Goal: Task Accomplishment & Management: Manage account settings

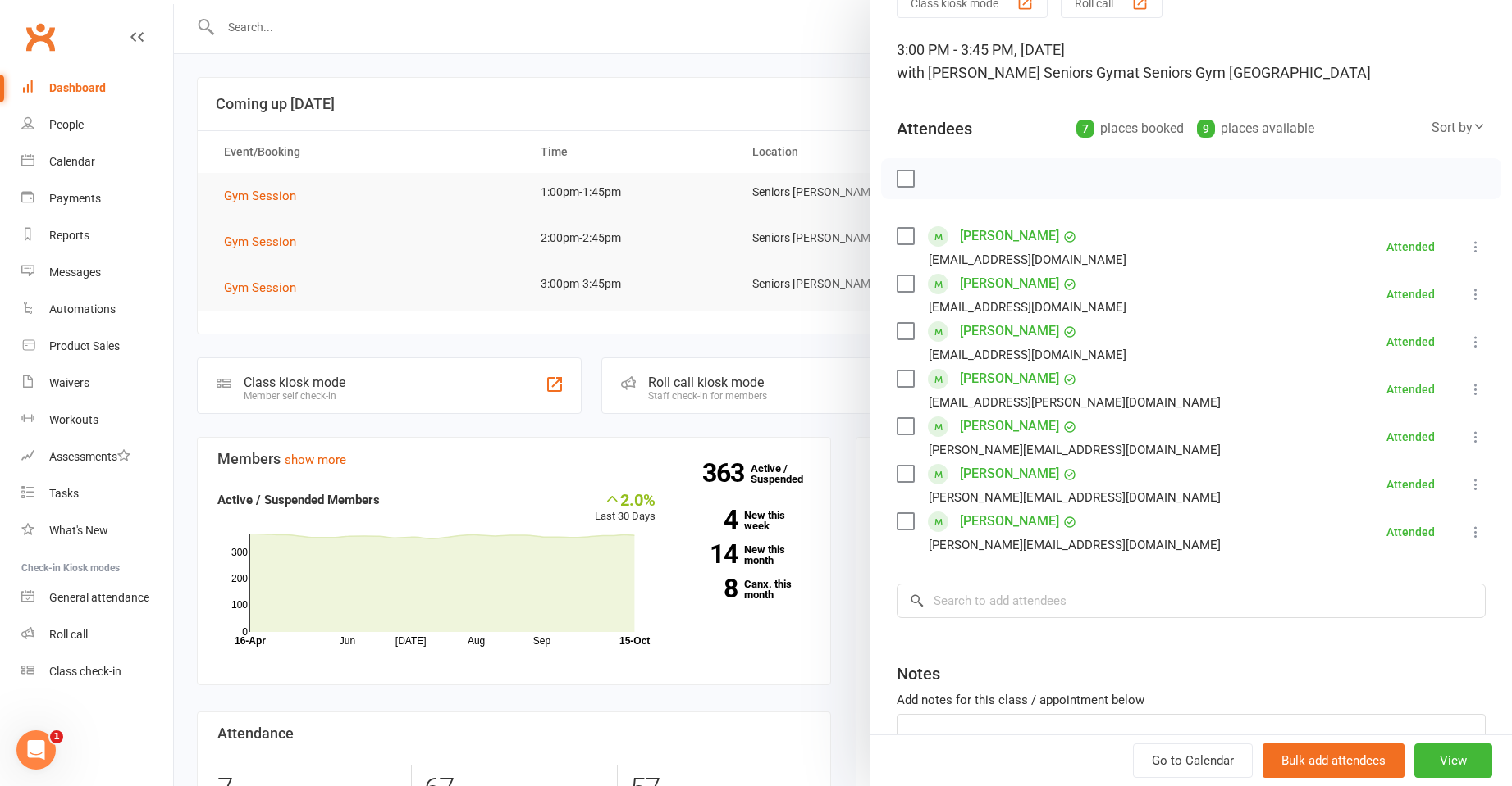
scroll to position [198, 0]
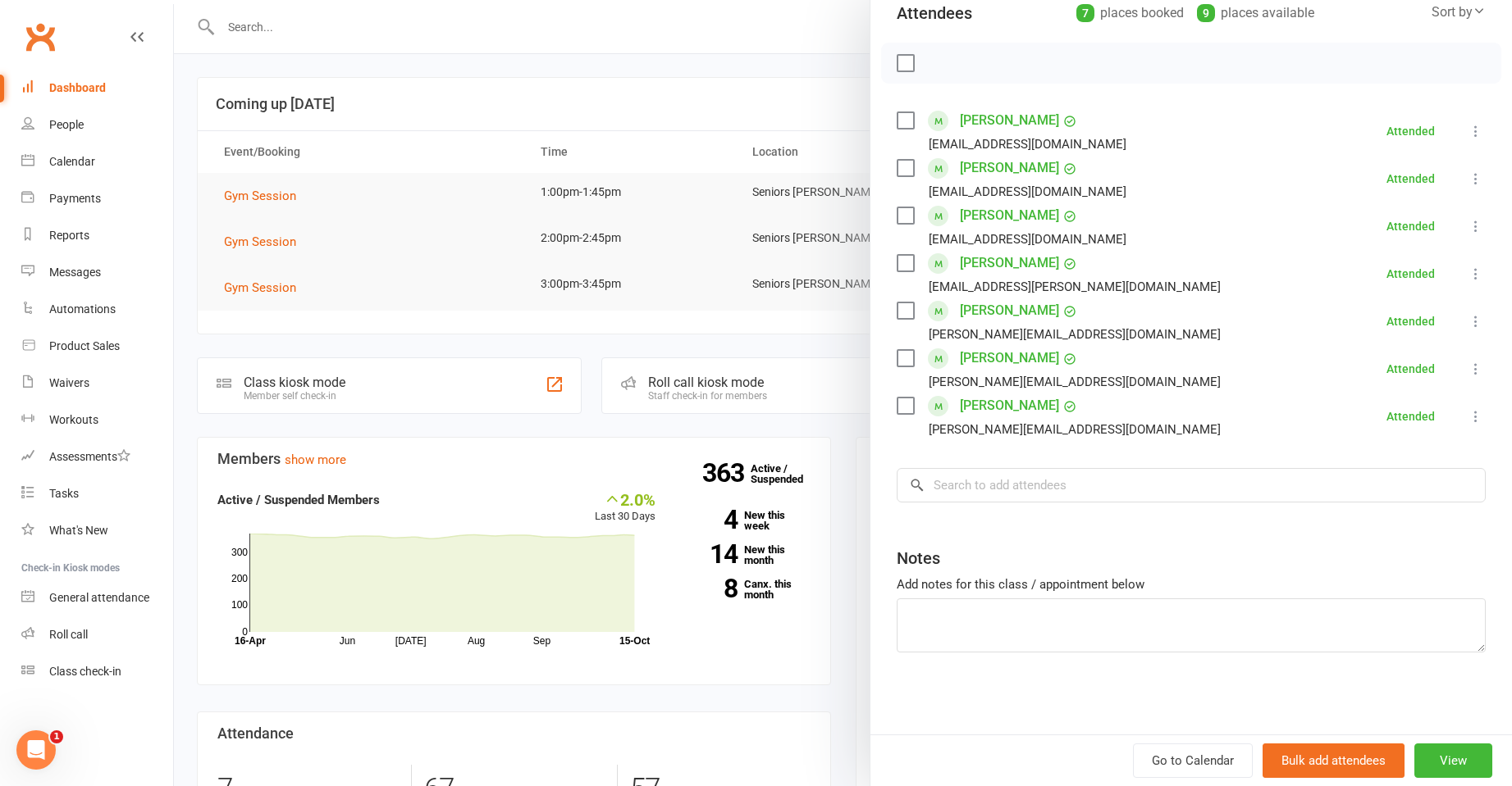
click at [368, 159] on div at bounding box center [843, 393] width 1338 height 786
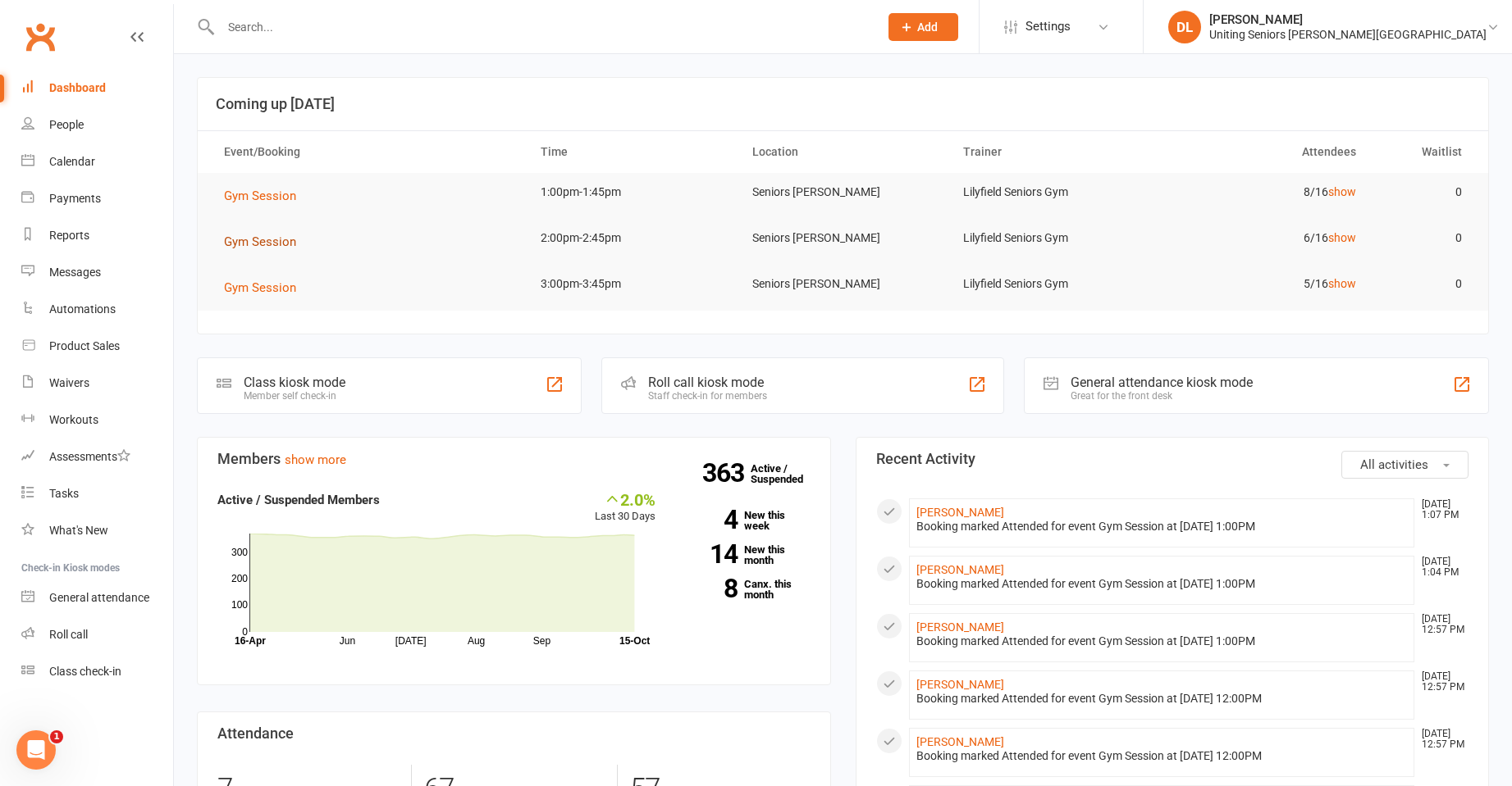
click at [268, 241] on span "Gym Session" at bounding box center [260, 241] width 72 height 15
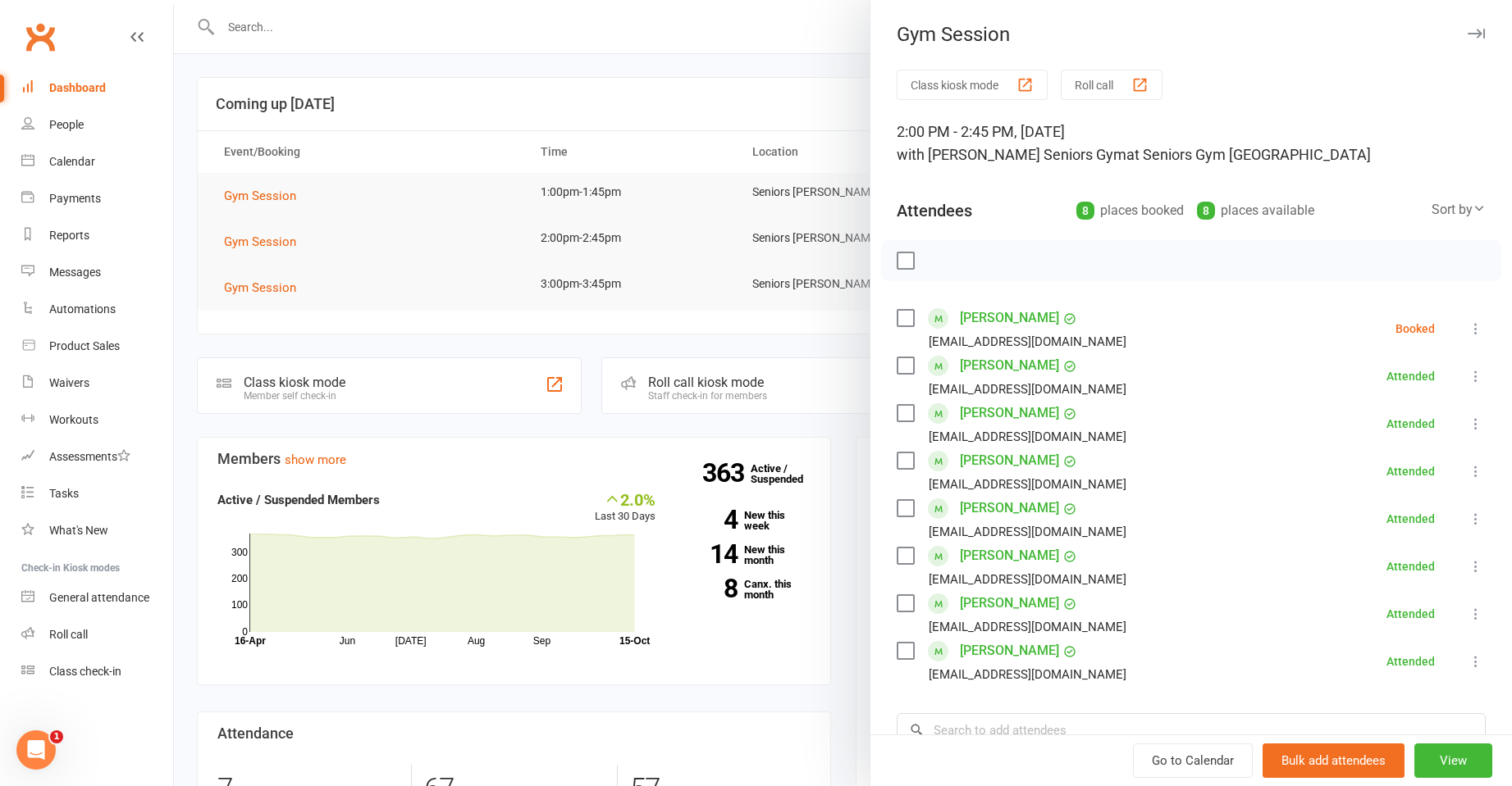
click at [1468, 328] on icon at bounding box center [1476, 329] width 16 height 16
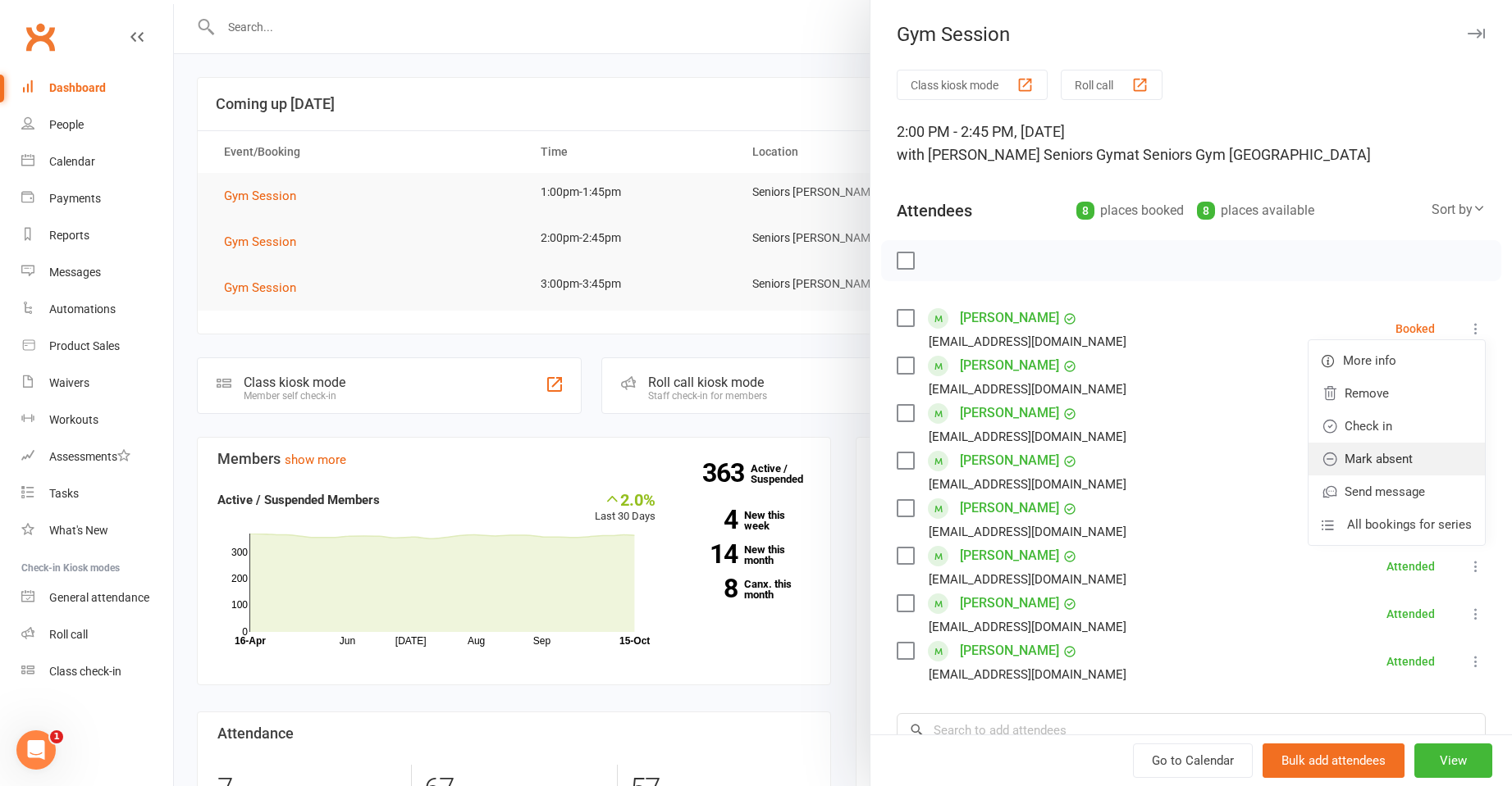
click at [1435, 465] on link "Mark absent" at bounding box center [1397, 459] width 176 height 33
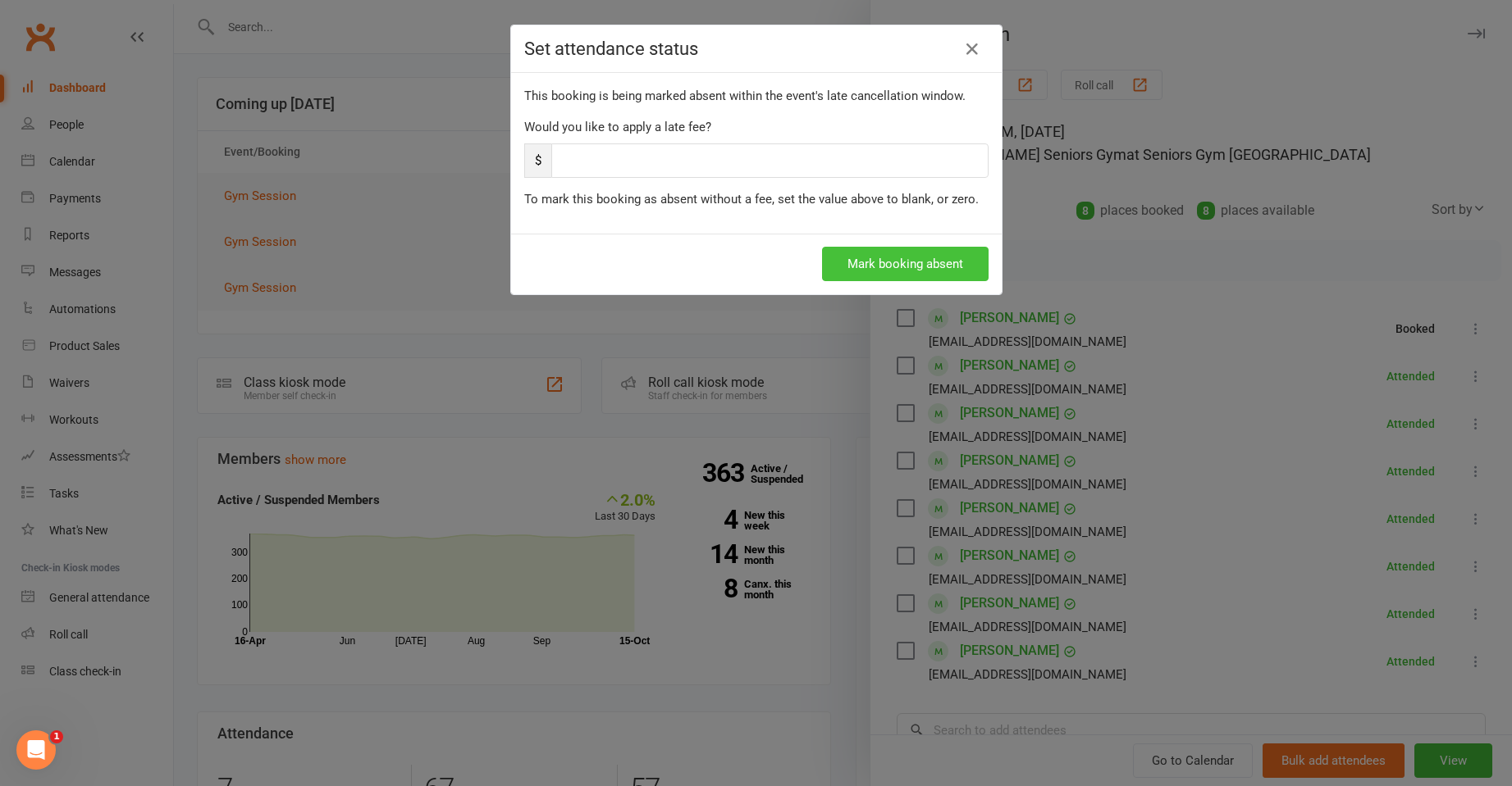
click at [937, 270] on button "Mark booking absent" at bounding box center [904, 264] width 166 height 34
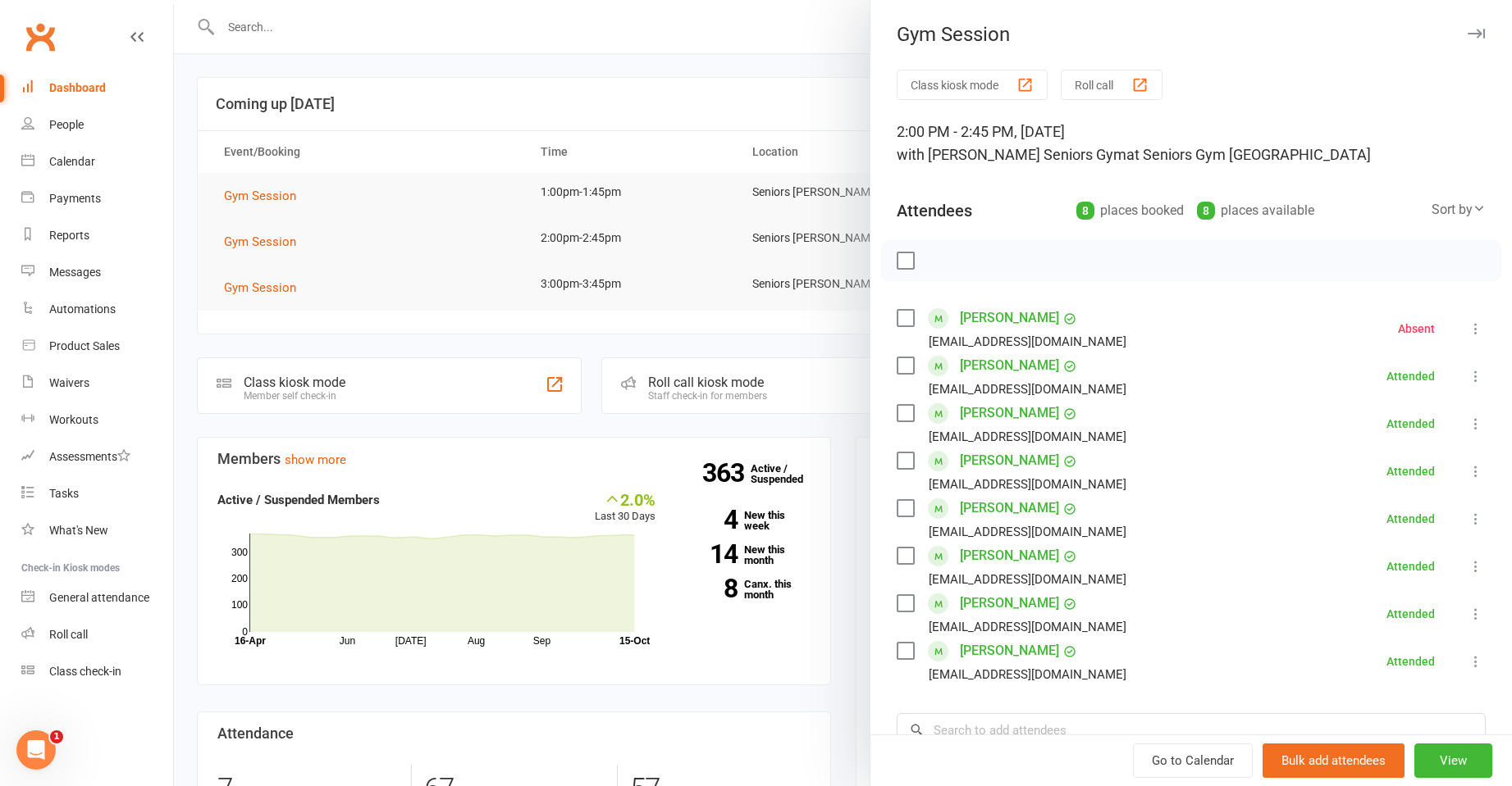
scroll to position [245, 0]
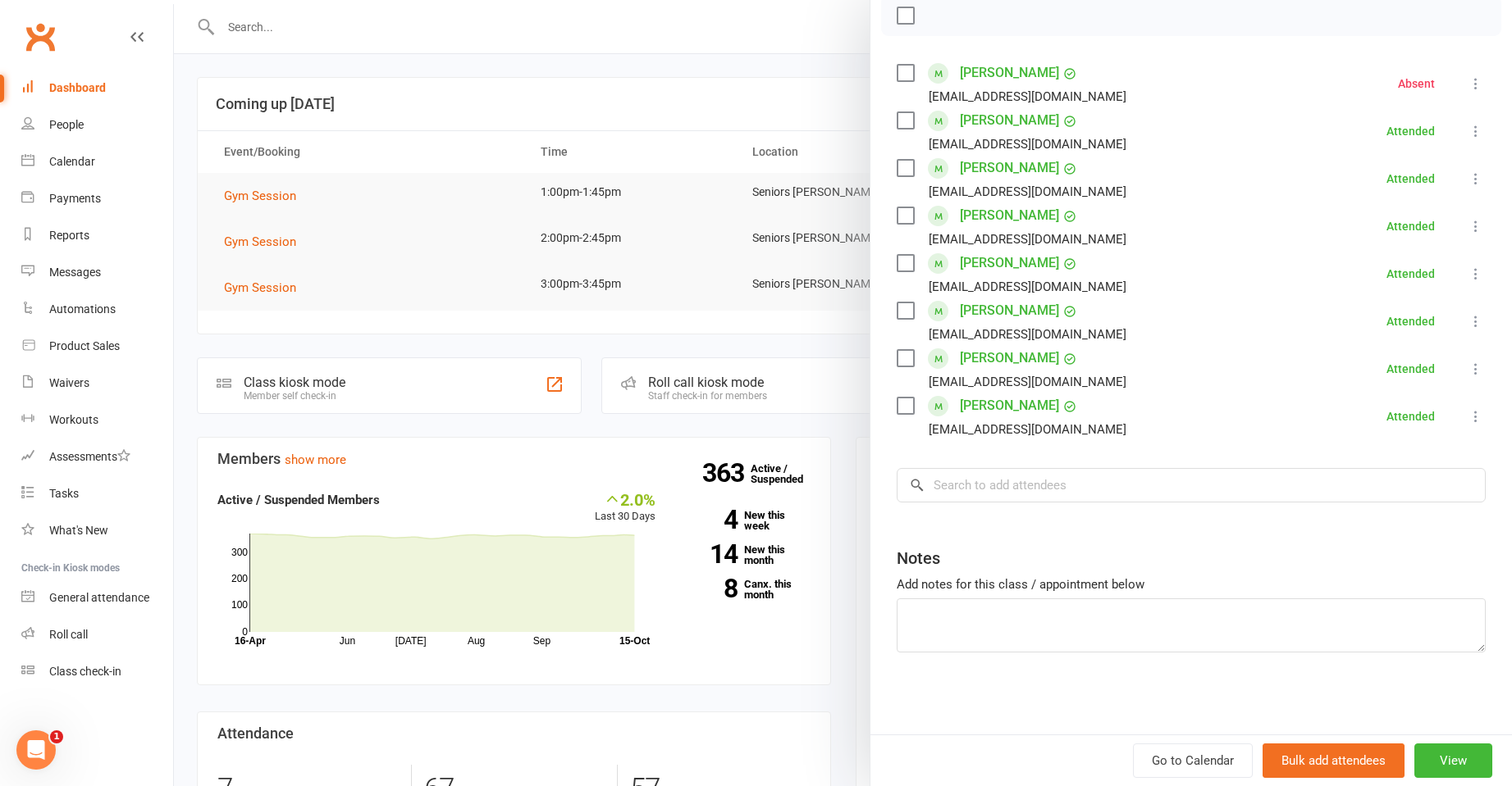
click at [499, 211] on div at bounding box center [843, 393] width 1338 height 786
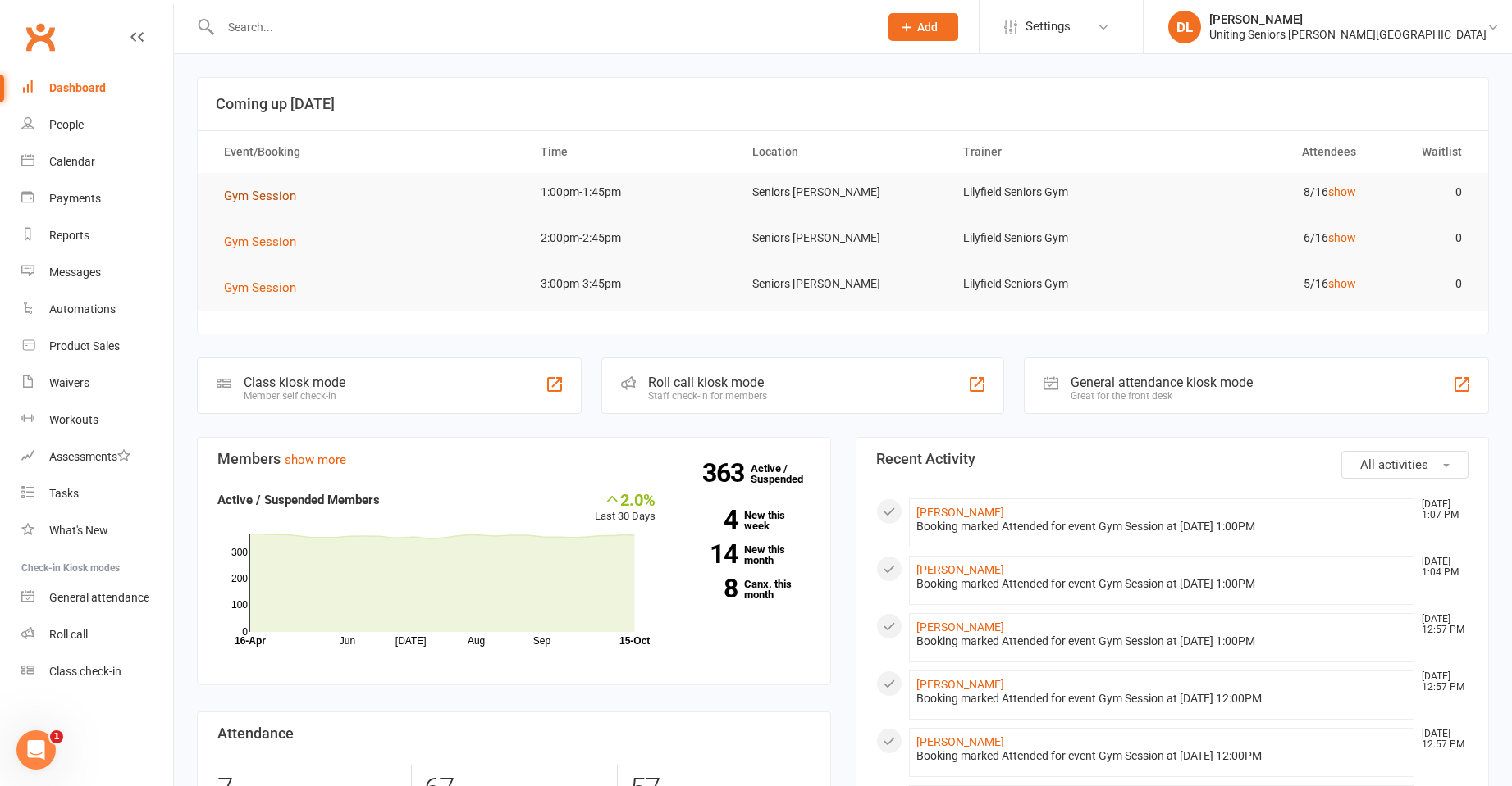
click at [274, 192] on span "Gym Session" at bounding box center [260, 196] width 72 height 15
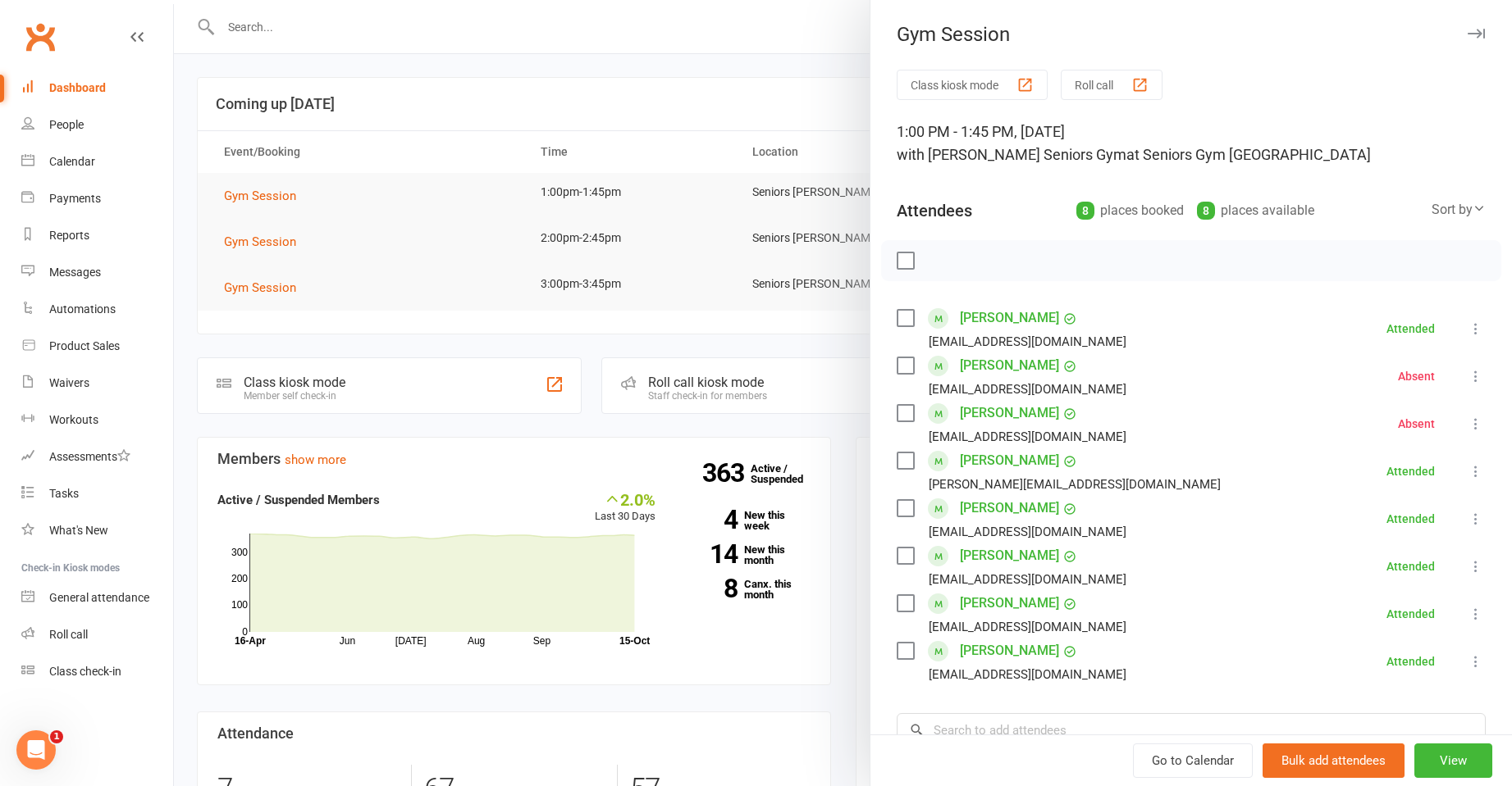
click at [450, 182] on div at bounding box center [843, 393] width 1338 height 786
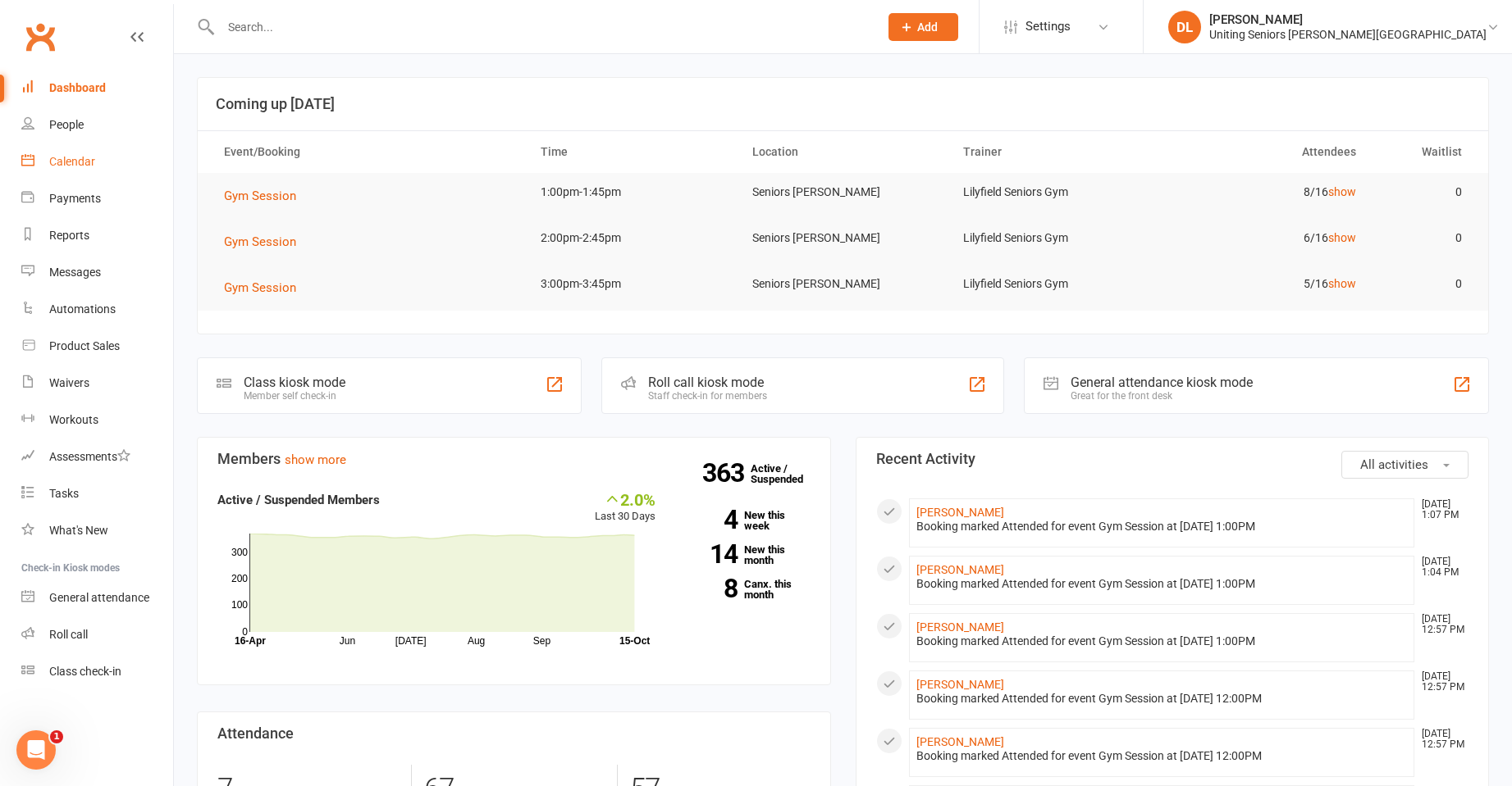
click at [71, 165] on div "Calendar" at bounding box center [72, 162] width 46 height 13
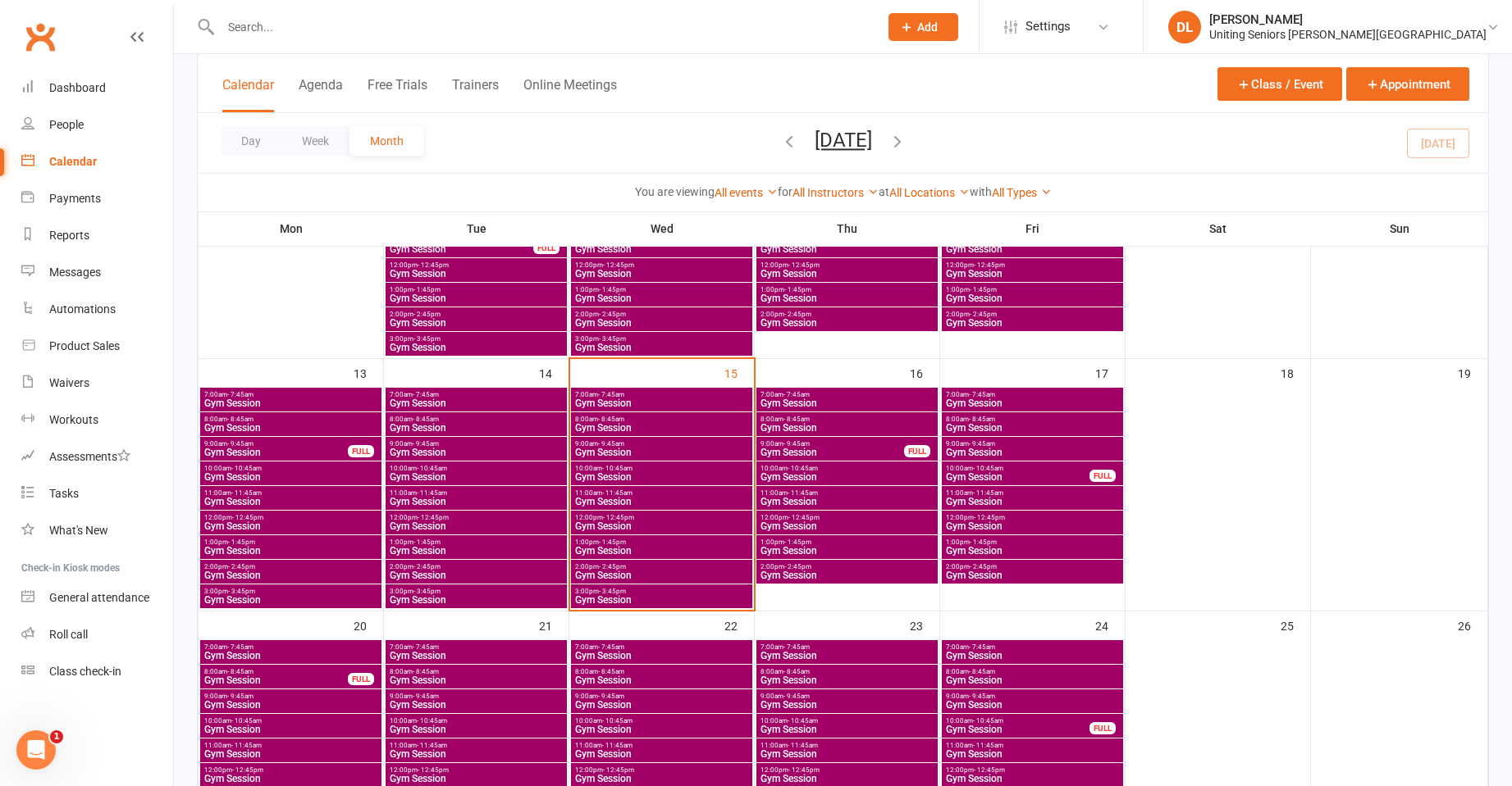
scroll to position [492, 0]
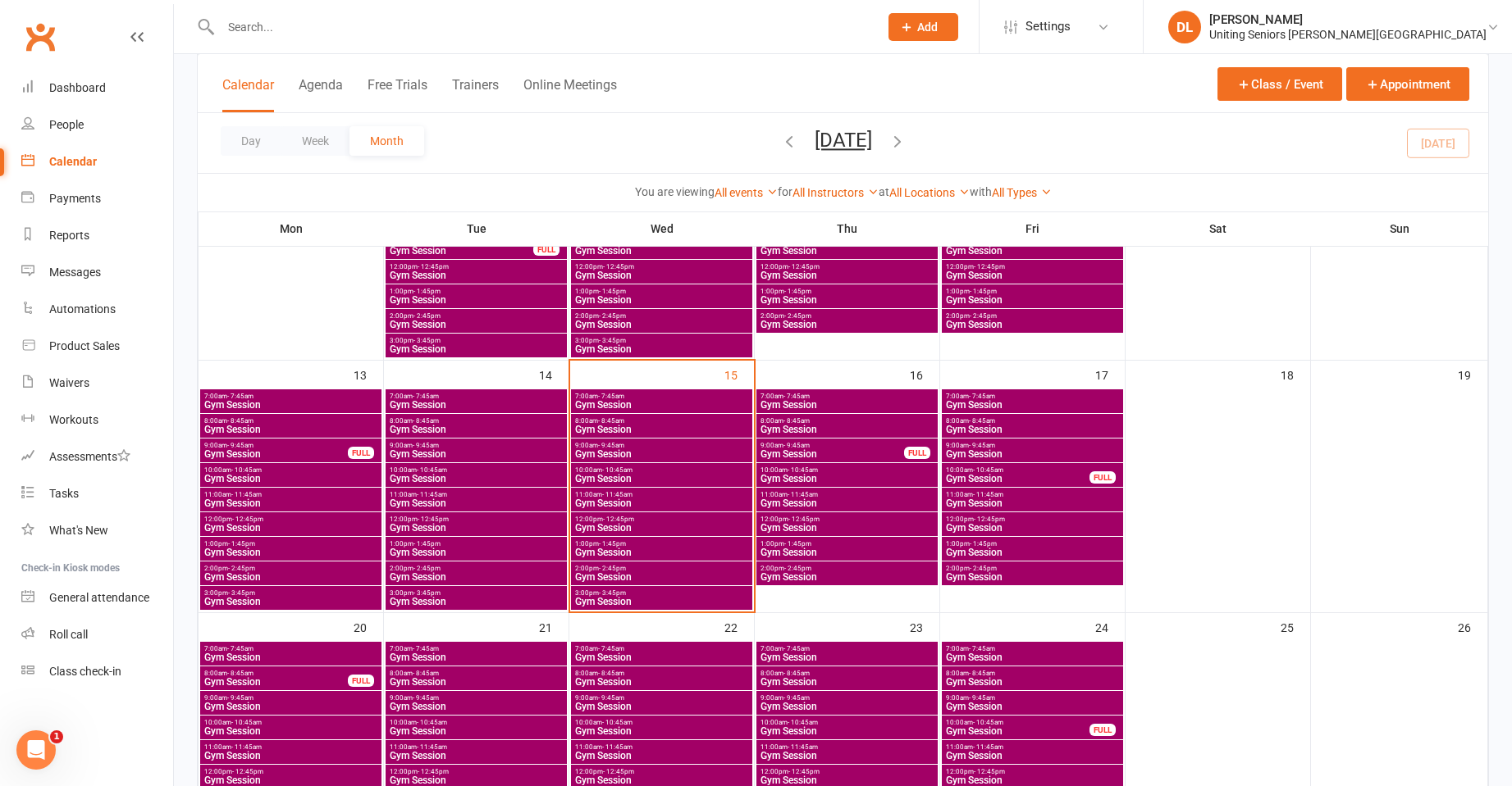
click at [661, 530] on span "Gym Session" at bounding box center [661, 527] width 174 height 10
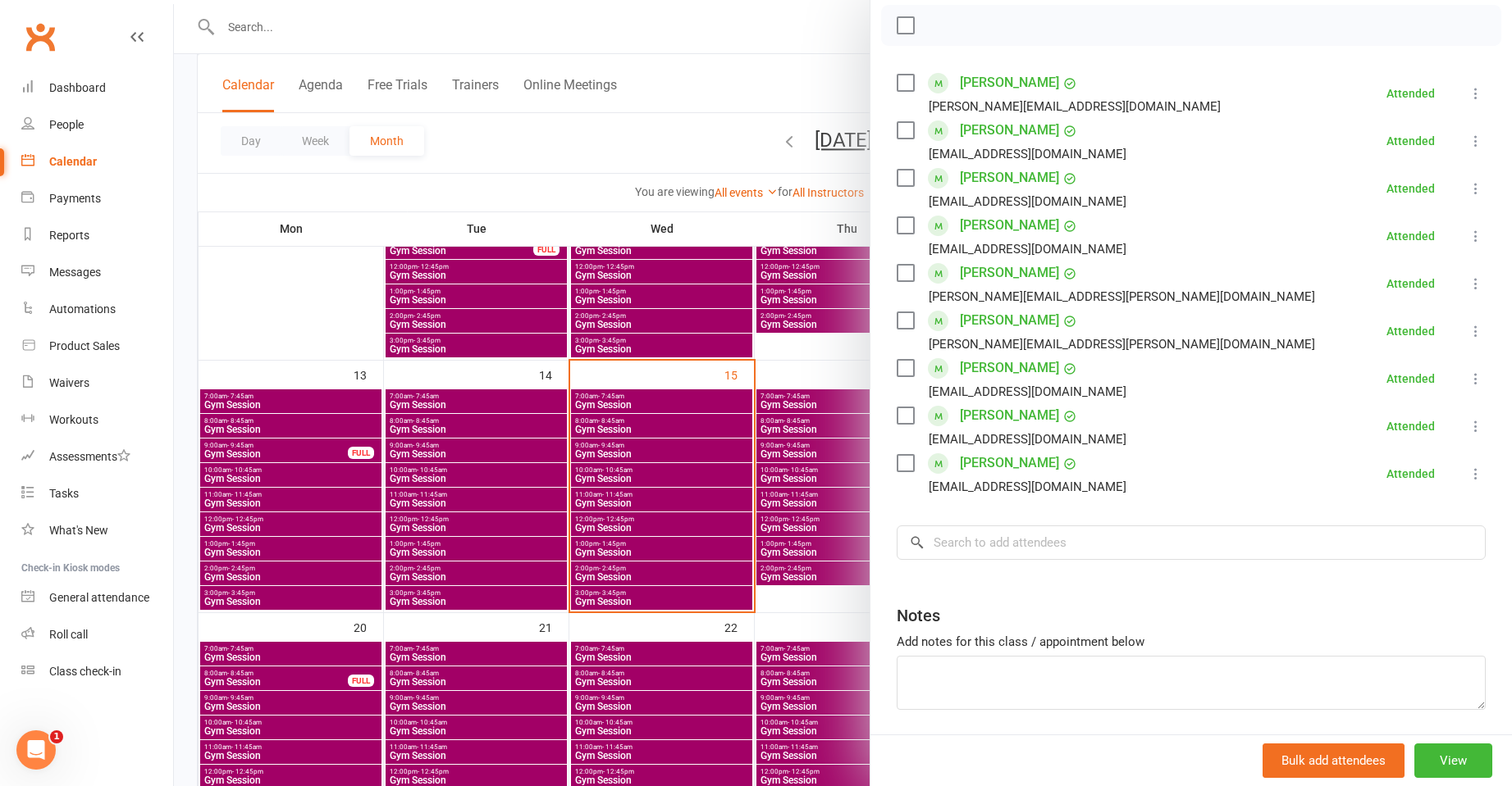
scroll to position [292, 0]
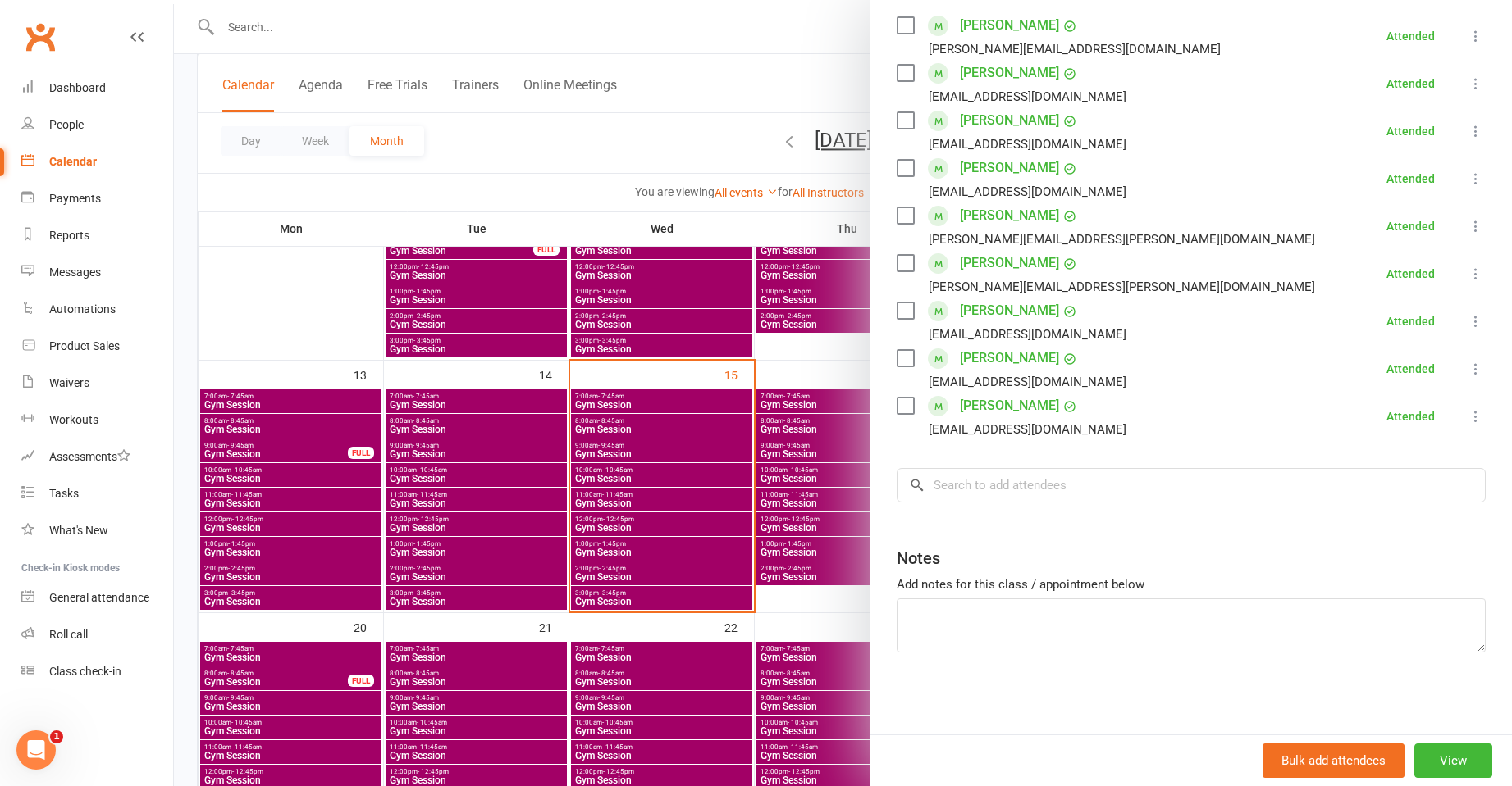
drag, startPoint x: 517, startPoint y: 510, endPoint x: 506, endPoint y: 499, distance: 15.6
click at [510, 502] on div at bounding box center [843, 393] width 1338 height 786
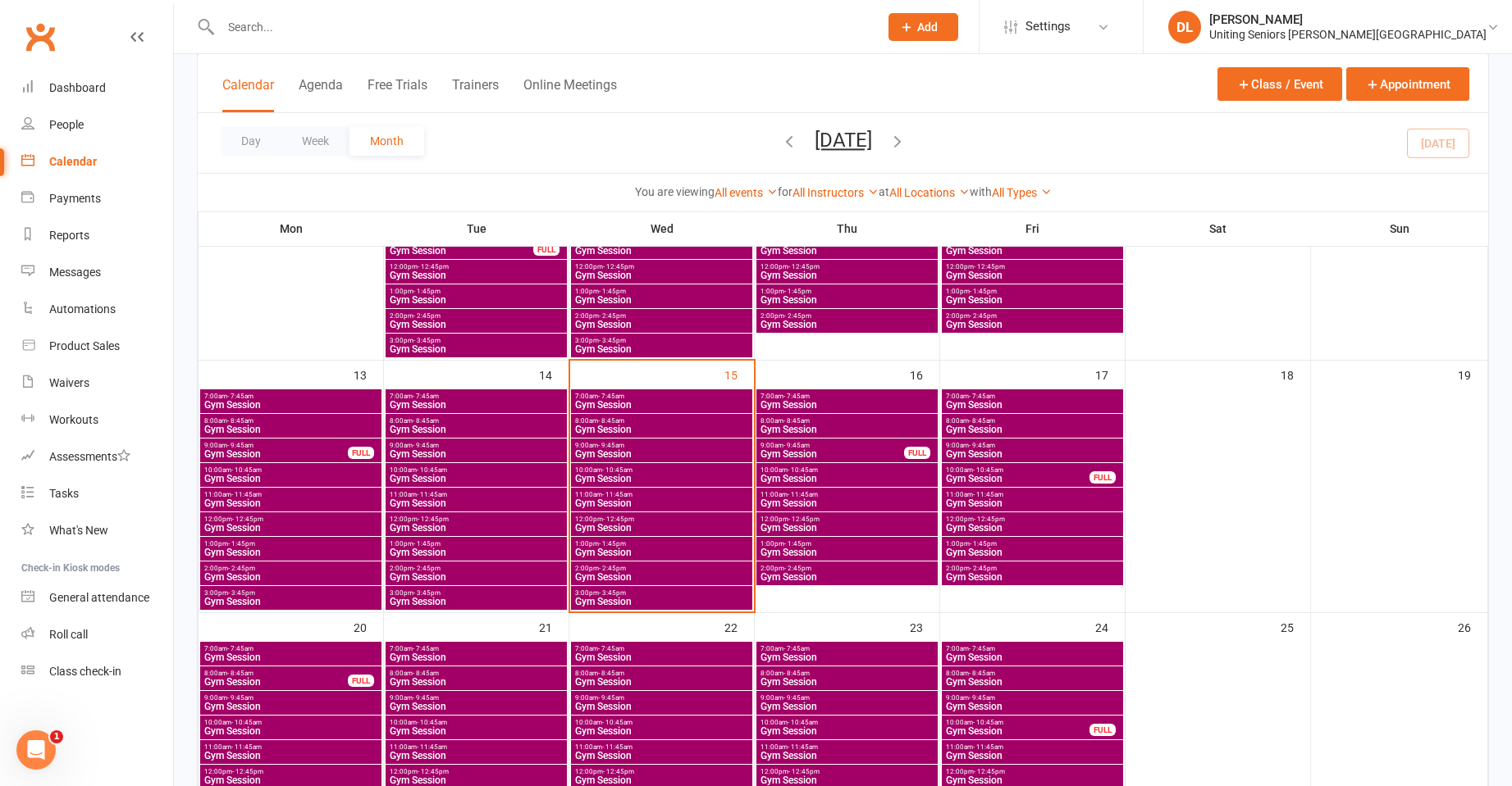
click at [583, 500] on span "Gym Session" at bounding box center [661, 503] width 174 height 10
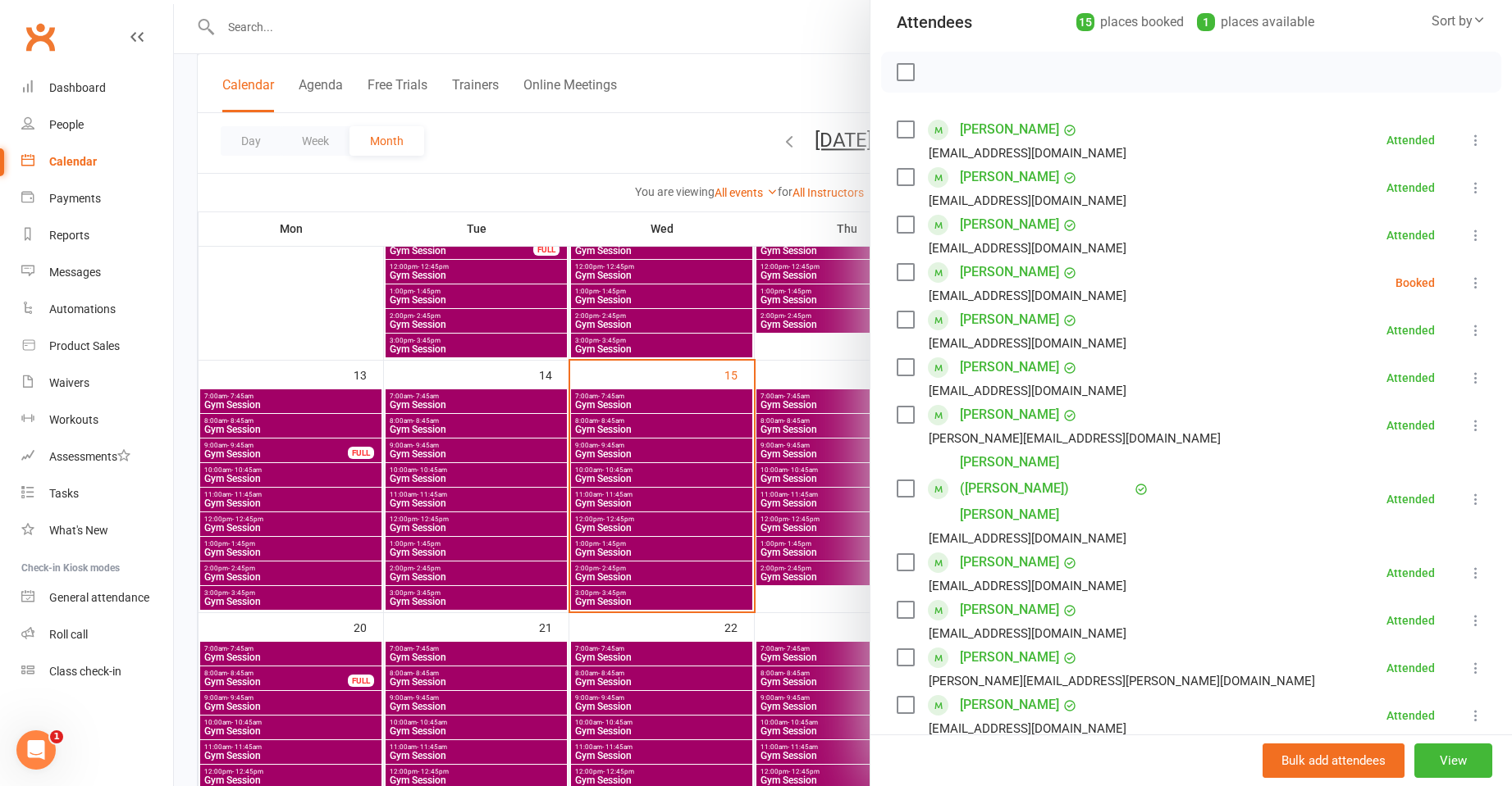
scroll to position [246, 0]
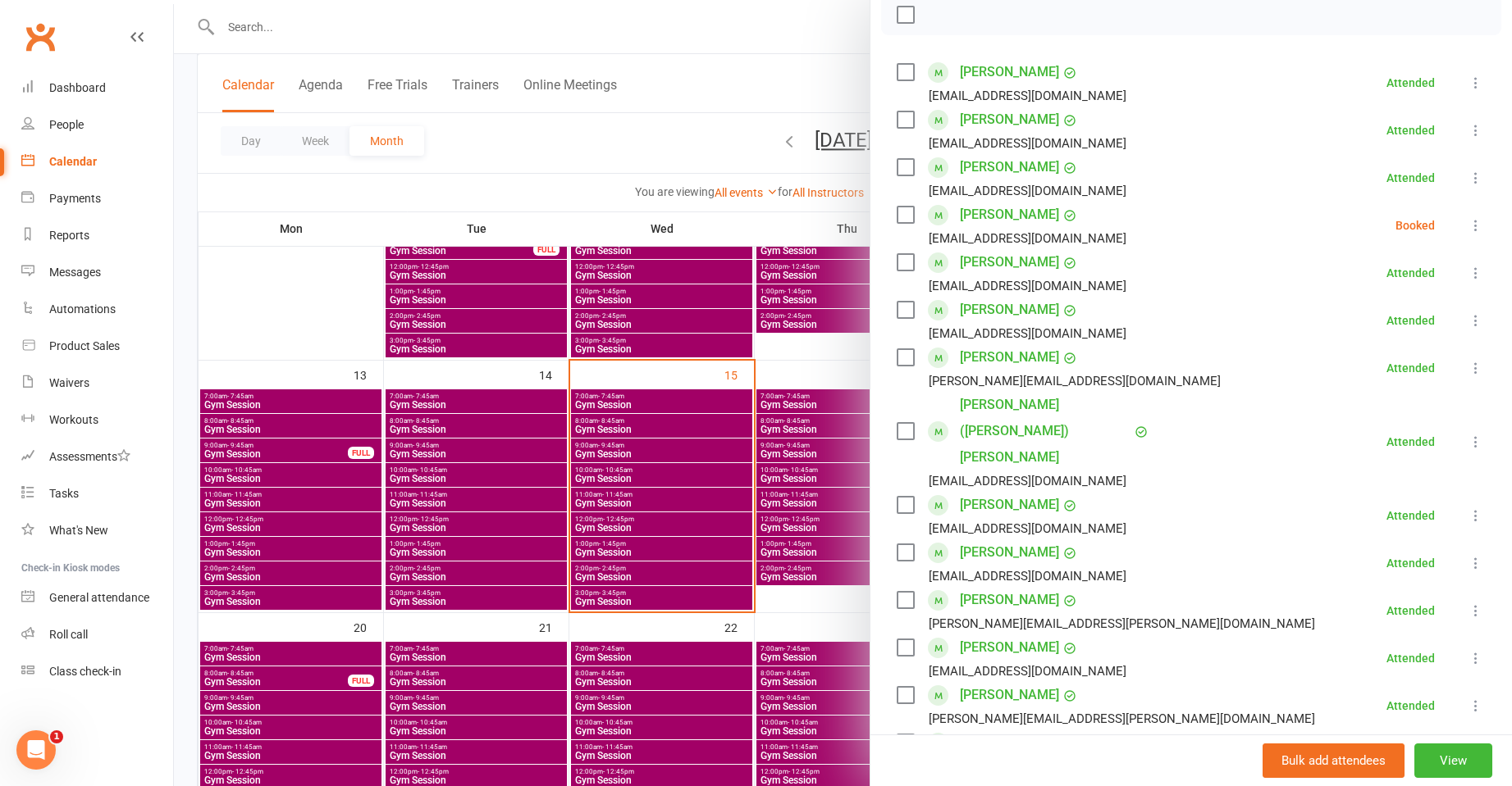
click at [1468, 228] on icon at bounding box center [1476, 225] width 16 height 16
click at [1431, 327] on link "Check in" at bounding box center [1397, 323] width 176 height 33
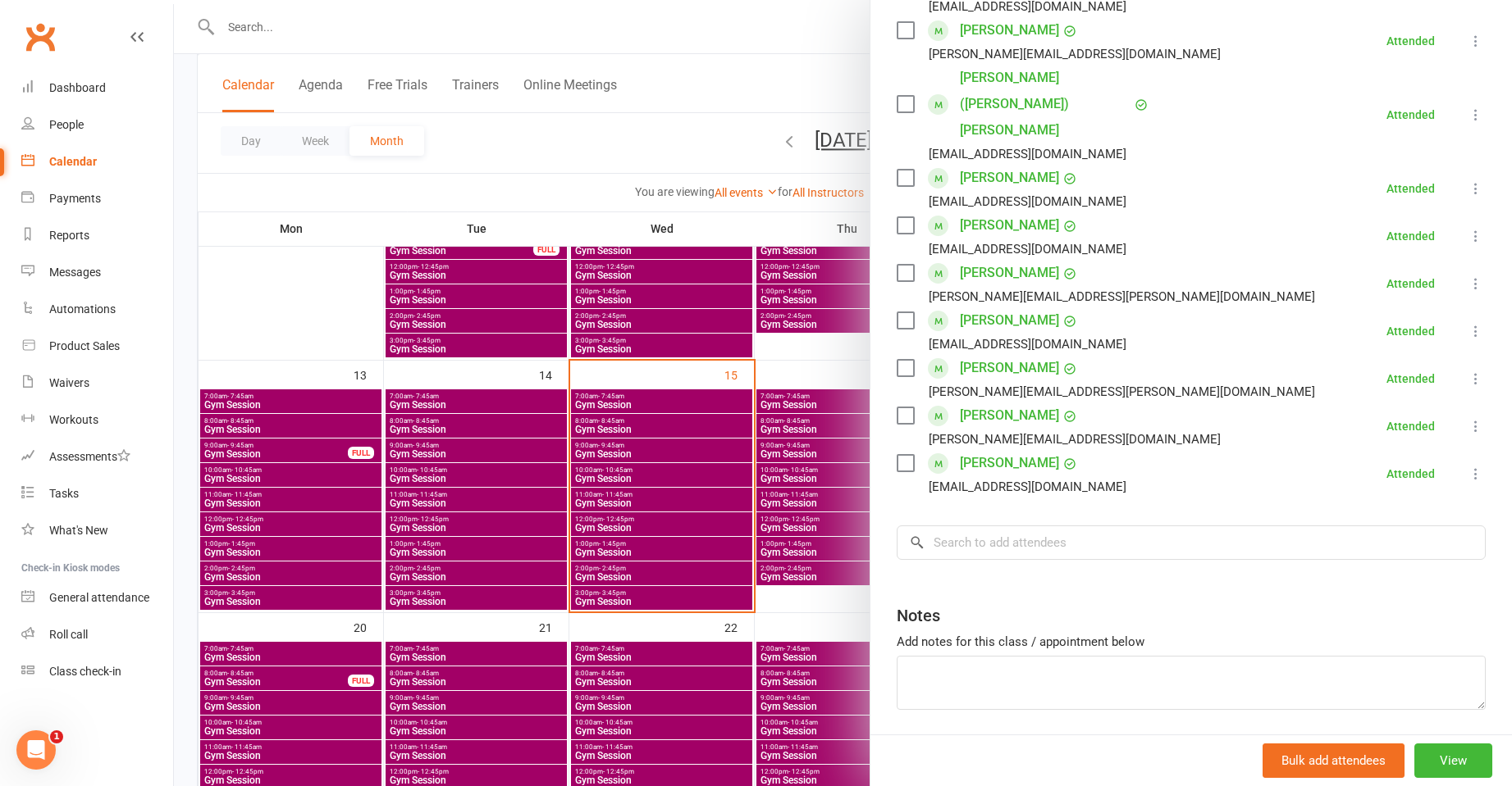
scroll to position [574, 0]
click at [641, 471] on div at bounding box center [843, 393] width 1338 height 786
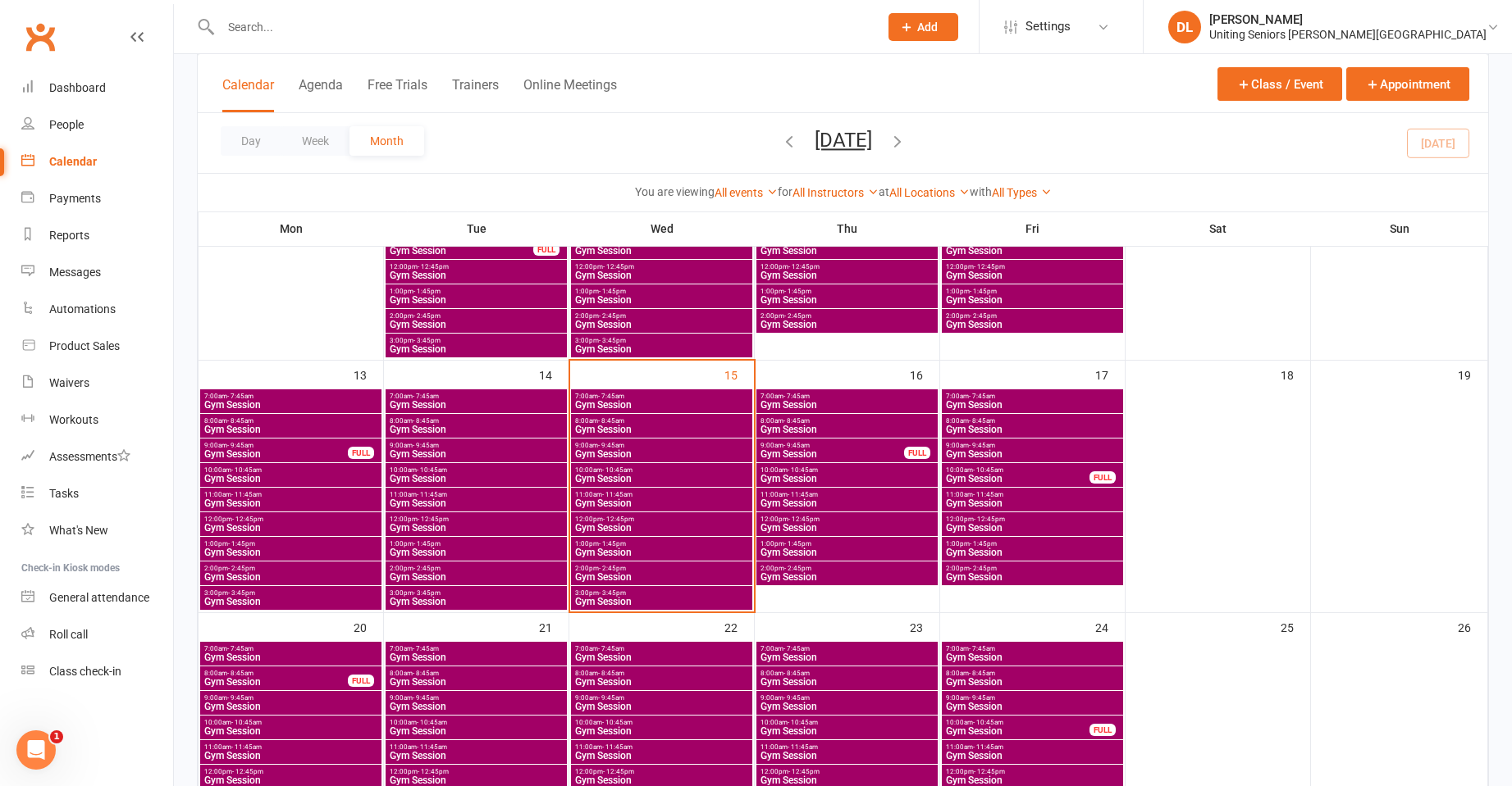
click at [617, 499] on span "Gym Session" at bounding box center [661, 503] width 174 height 10
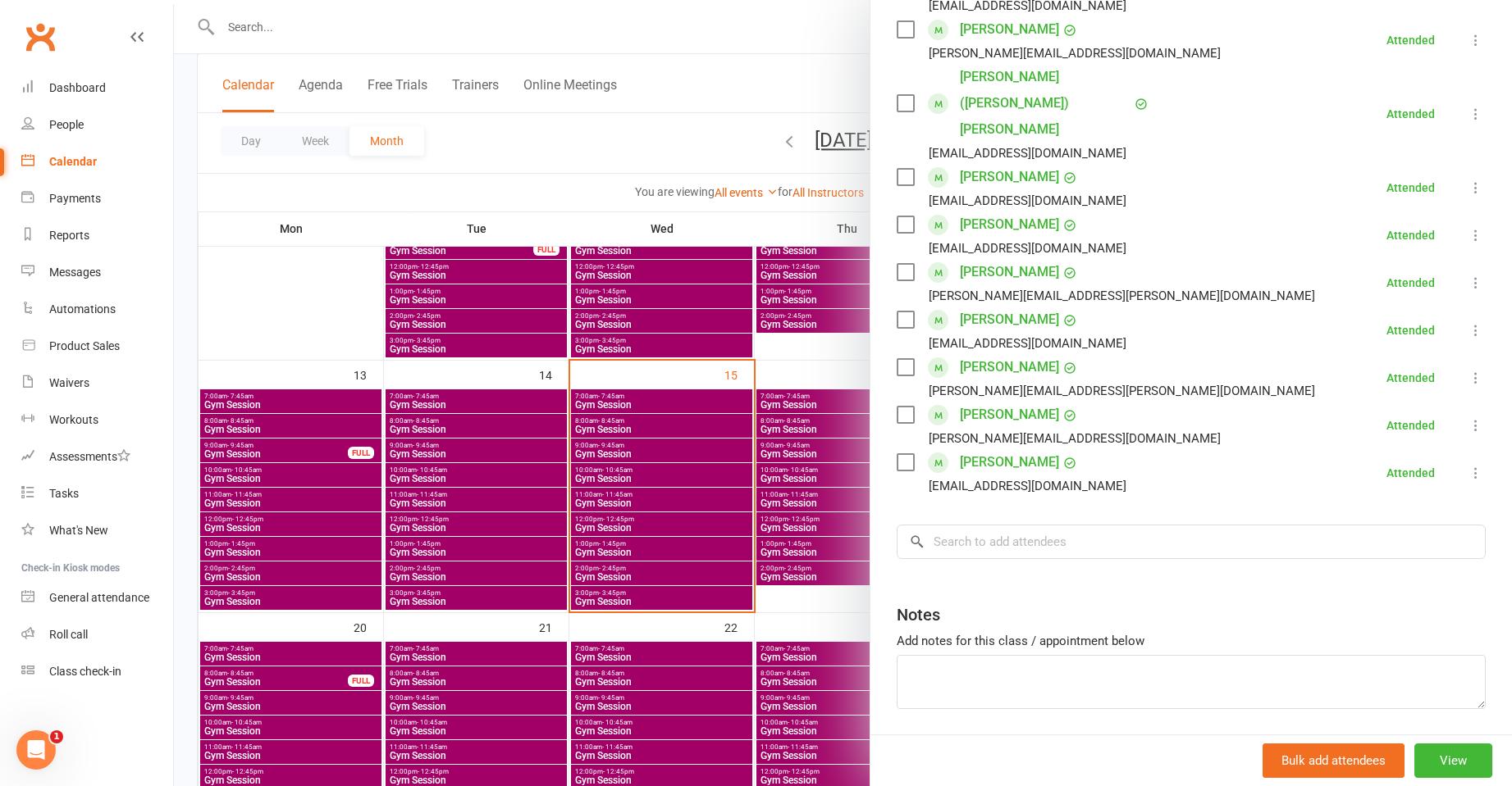
click at [577, 493] on div at bounding box center [843, 393] width 1338 height 786
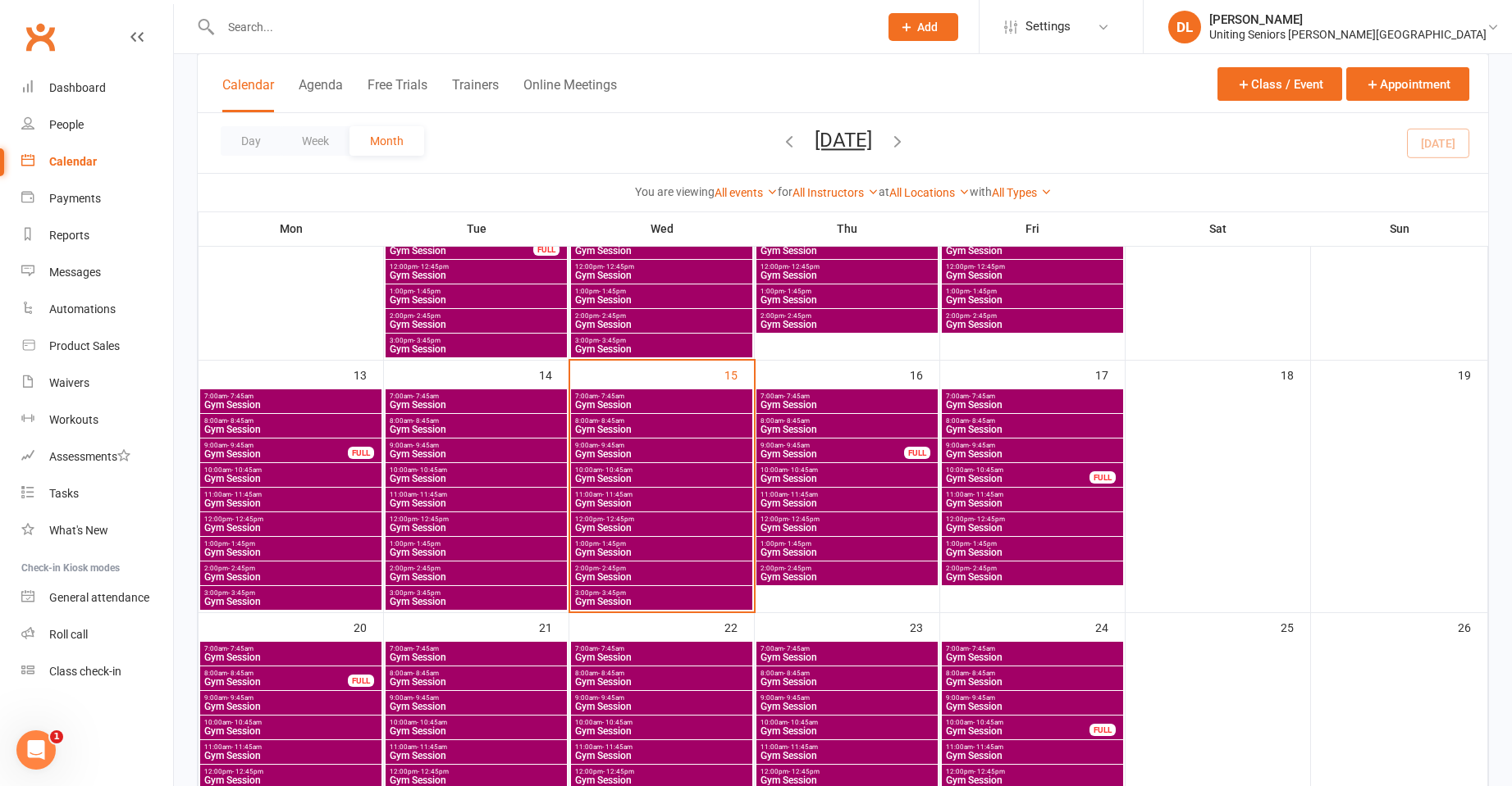
click at [598, 474] on span "Gym Session" at bounding box center [661, 478] width 174 height 10
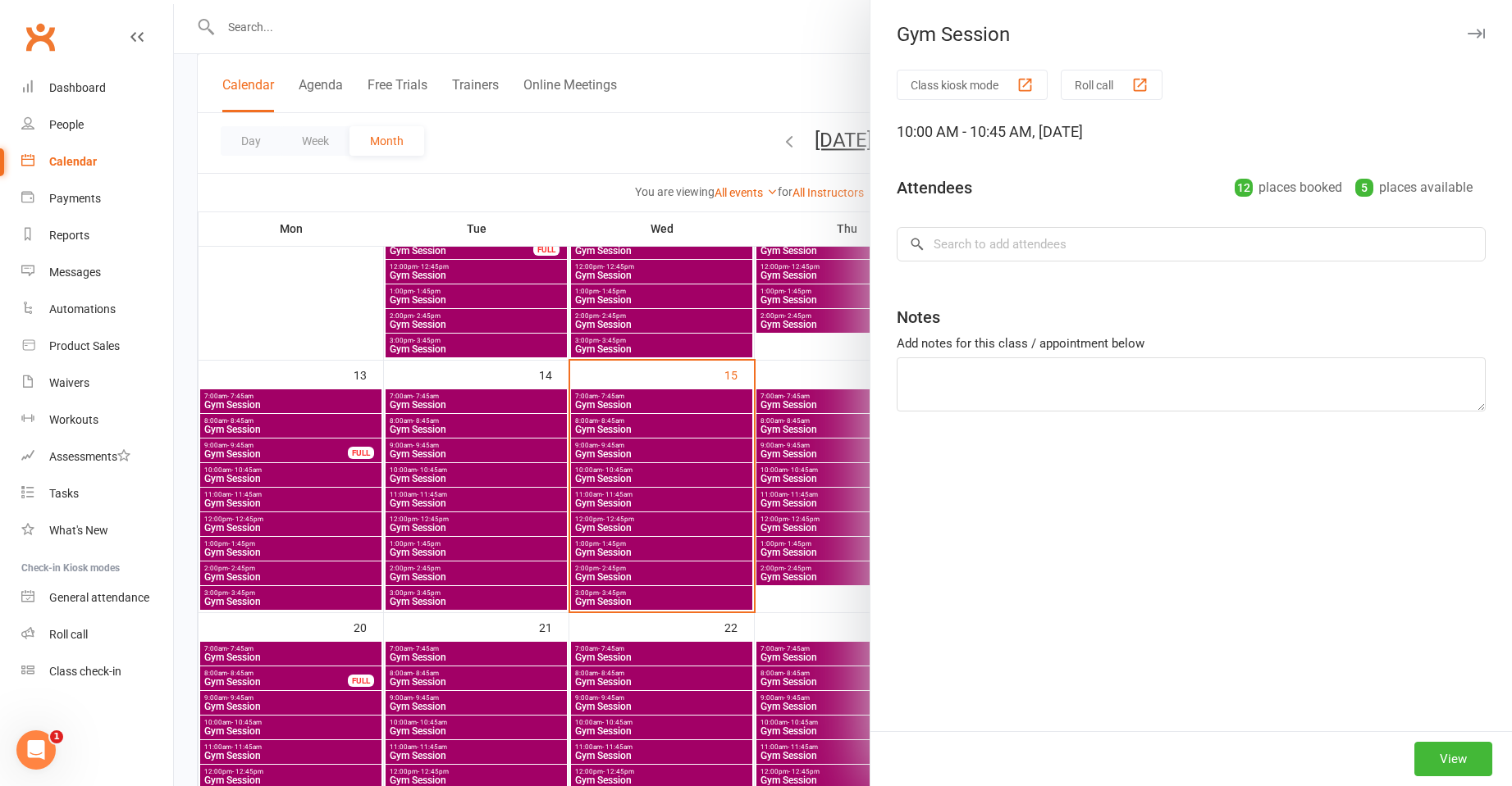
click at [598, 473] on div at bounding box center [843, 393] width 1338 height 786
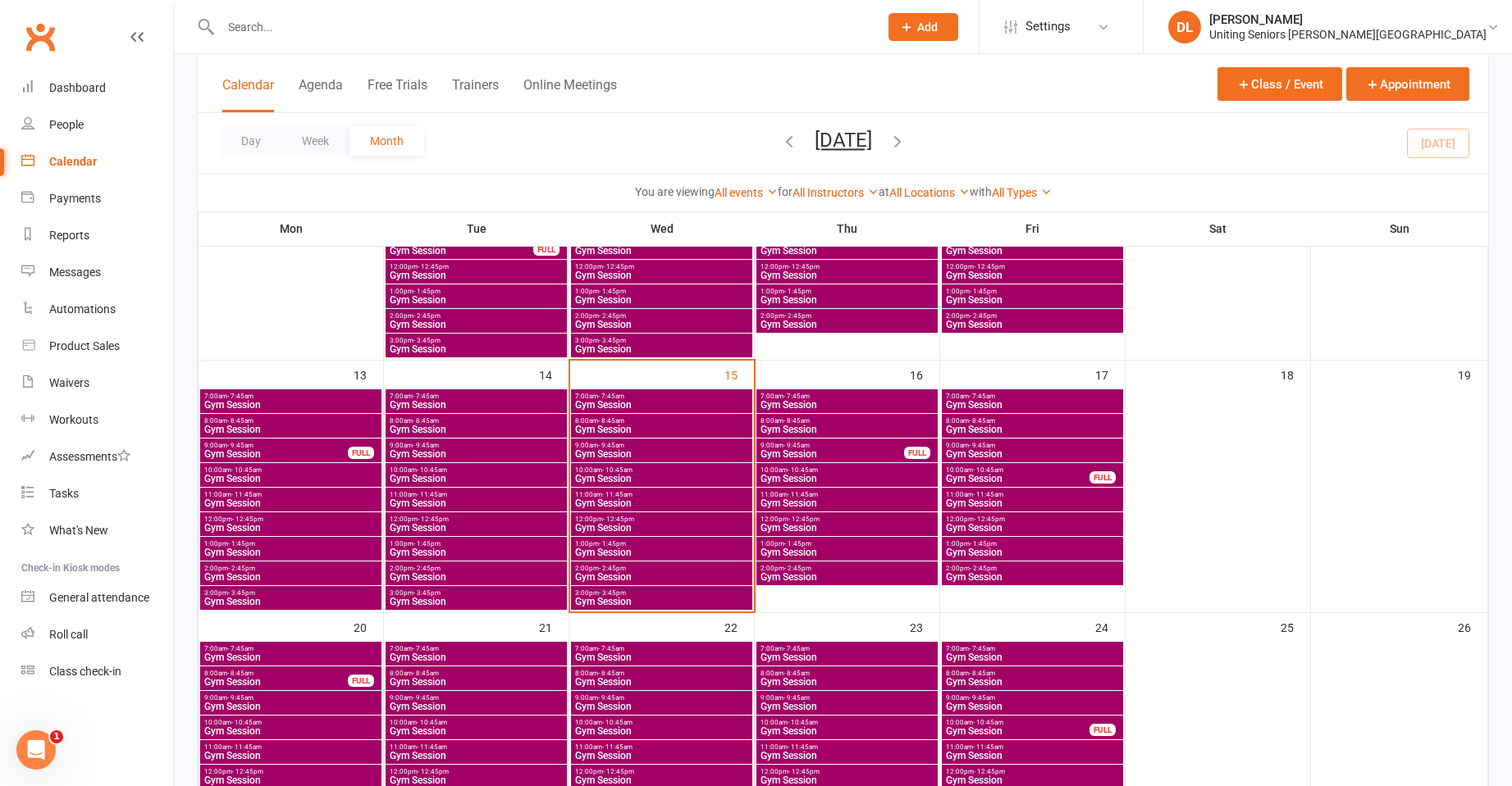
click at [598, 474] on span "Gym Session" at bounding box center [661, 478] width 174 height 10
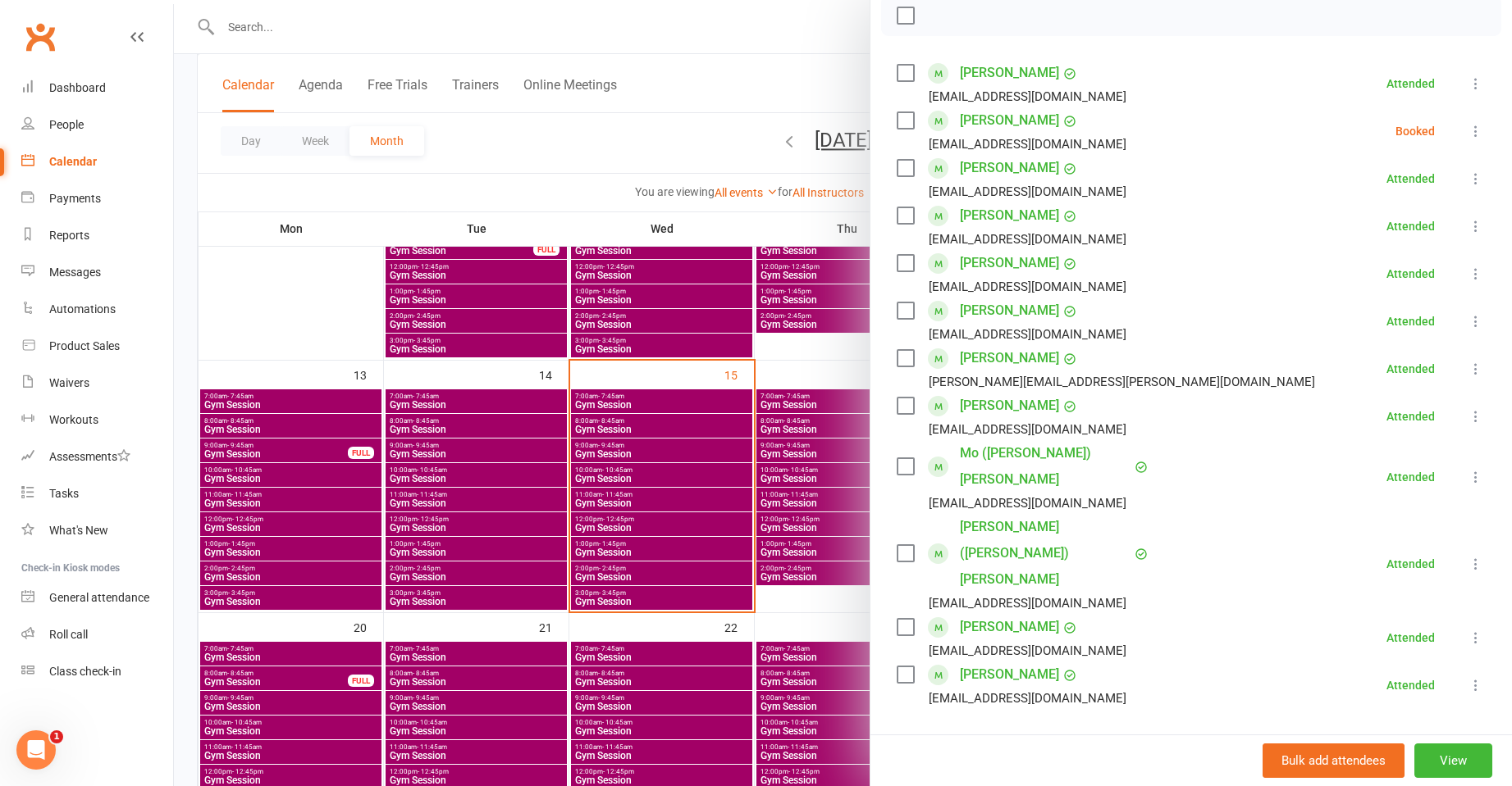
scroll to position [246, 0]
click at [1452, 141] on li "[PERSON_NAME] [EMAIL_ADDRESS][DOMAIN_NAME] Booked More info Remove Check in Mar…" at bounding box center [1191, 130] width 589 height 47
click at [1468, 136] on icon at bounding box center [1476, 131] width 16 height 16
click at [1424, 217] on link "Check in" at bounding box center [1397, 228] width 176 height 33
click at [776, 424] on div at bounding box center [843, 393] width 1338 height 786
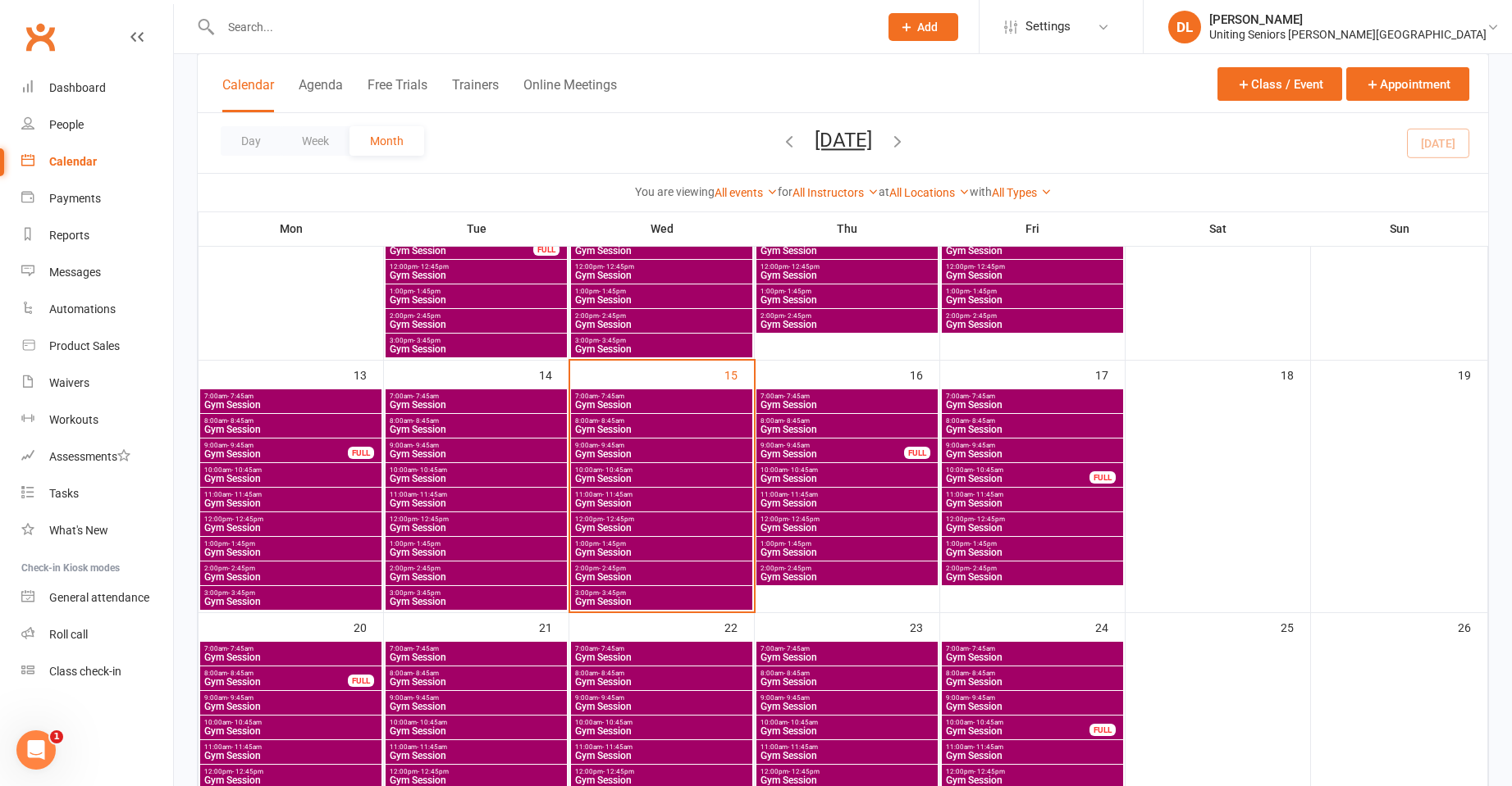
click at [657, 447] on span "9:00am - 9:45am" at bounding box center [661, 446] width 174 height 7
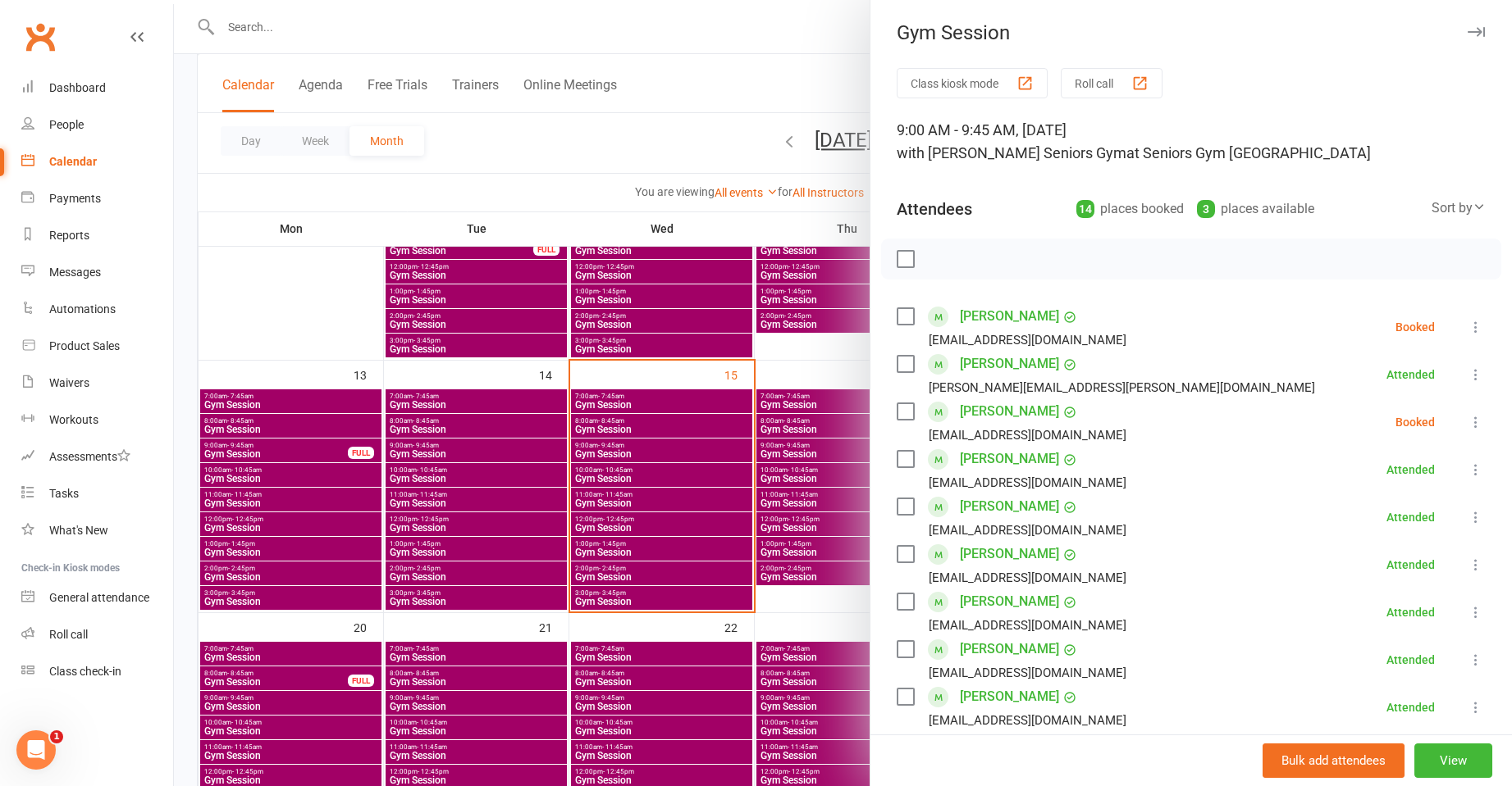
scroll to position [0, 0]
click at [1468, 430] on icon at bounding box center [1476, 424] width 16 height 16
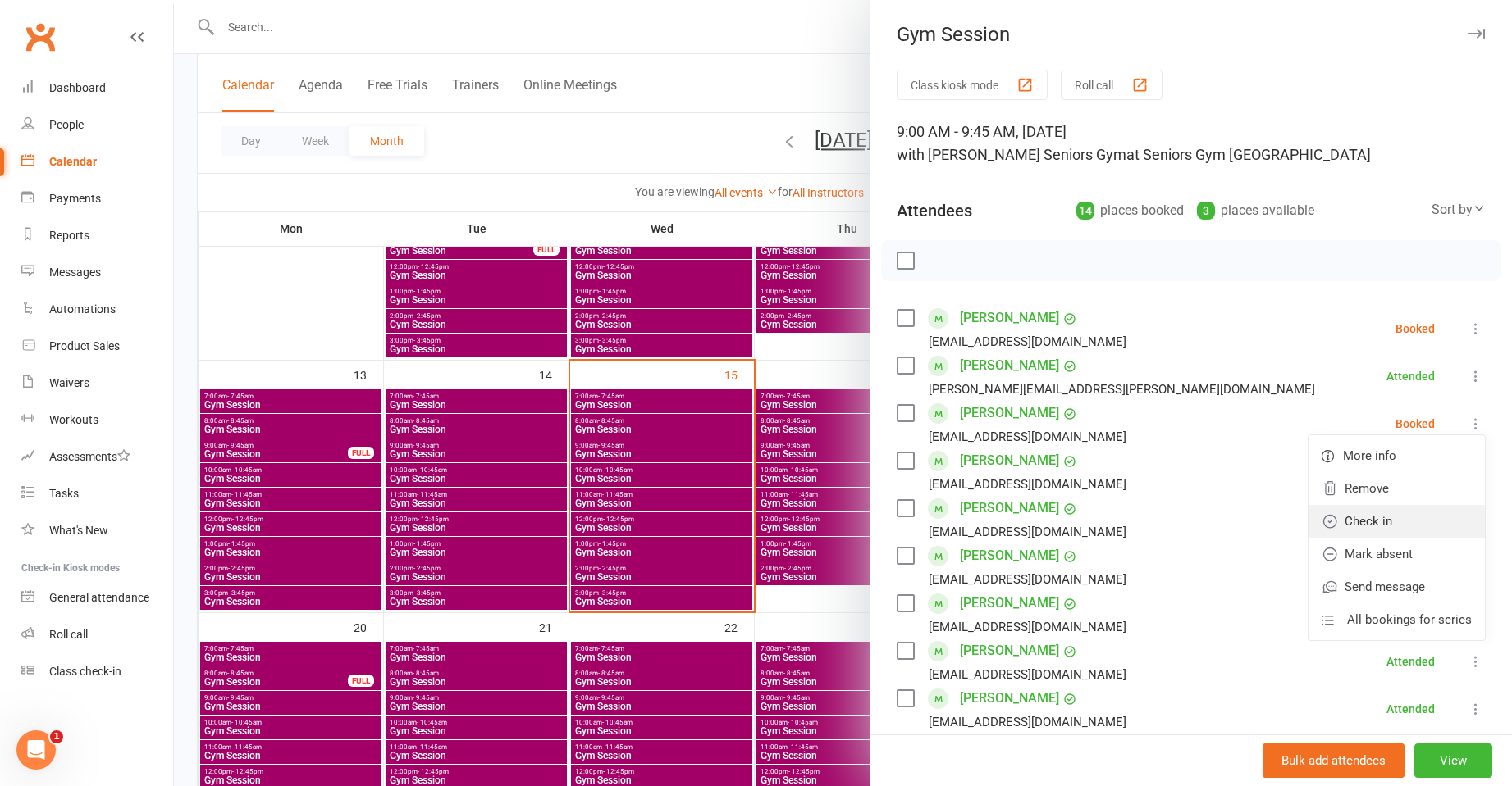
click at [1389, 520] on link "Check in" at bounding box center [1397, 521] width 176 height 33
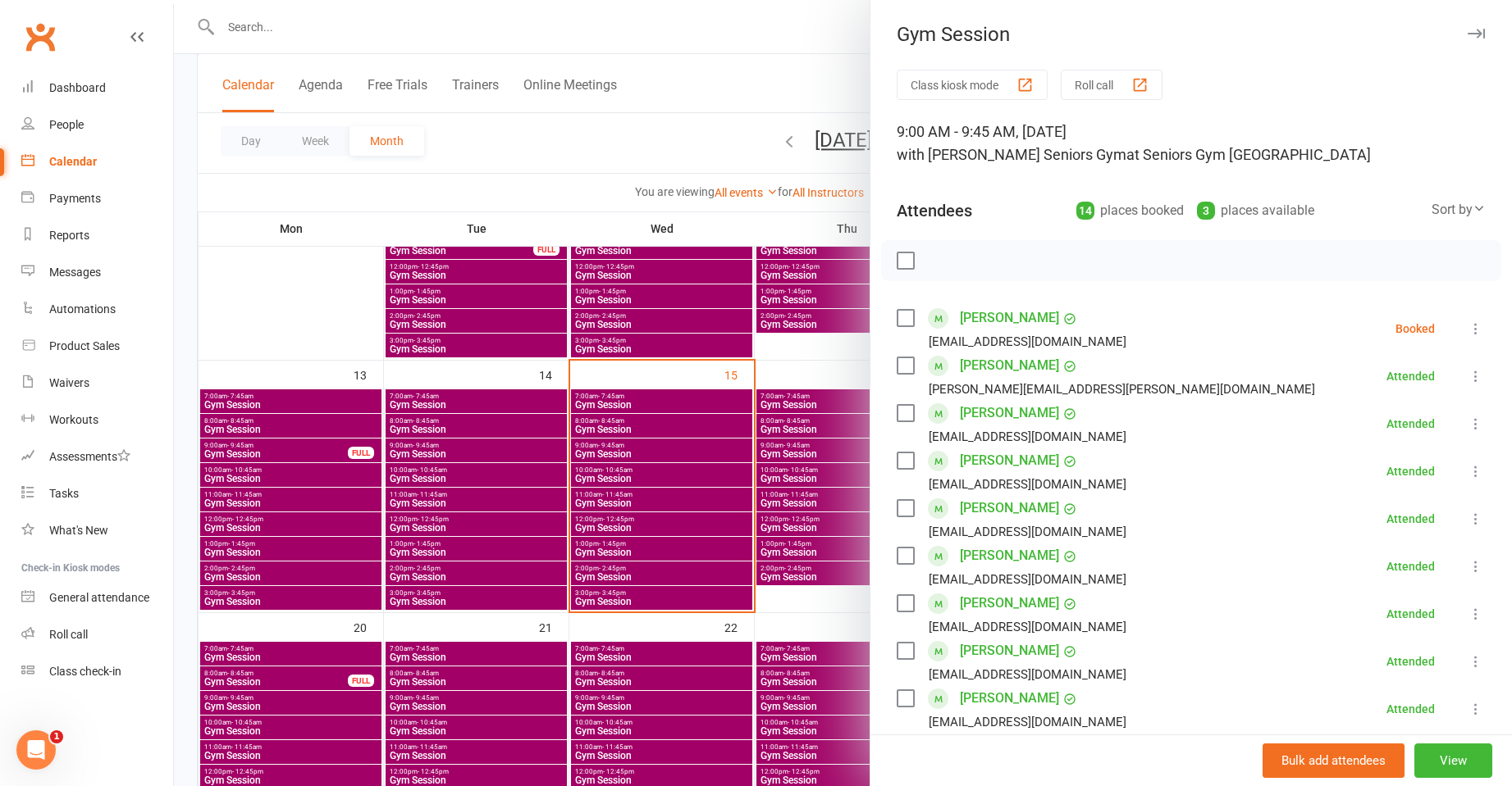
click at [1468, 326] on icon at bounding box center [1476, 329] width 16 height 16
click at [680, 413] on div at bounding box center [843, 393] width 1338 height 786
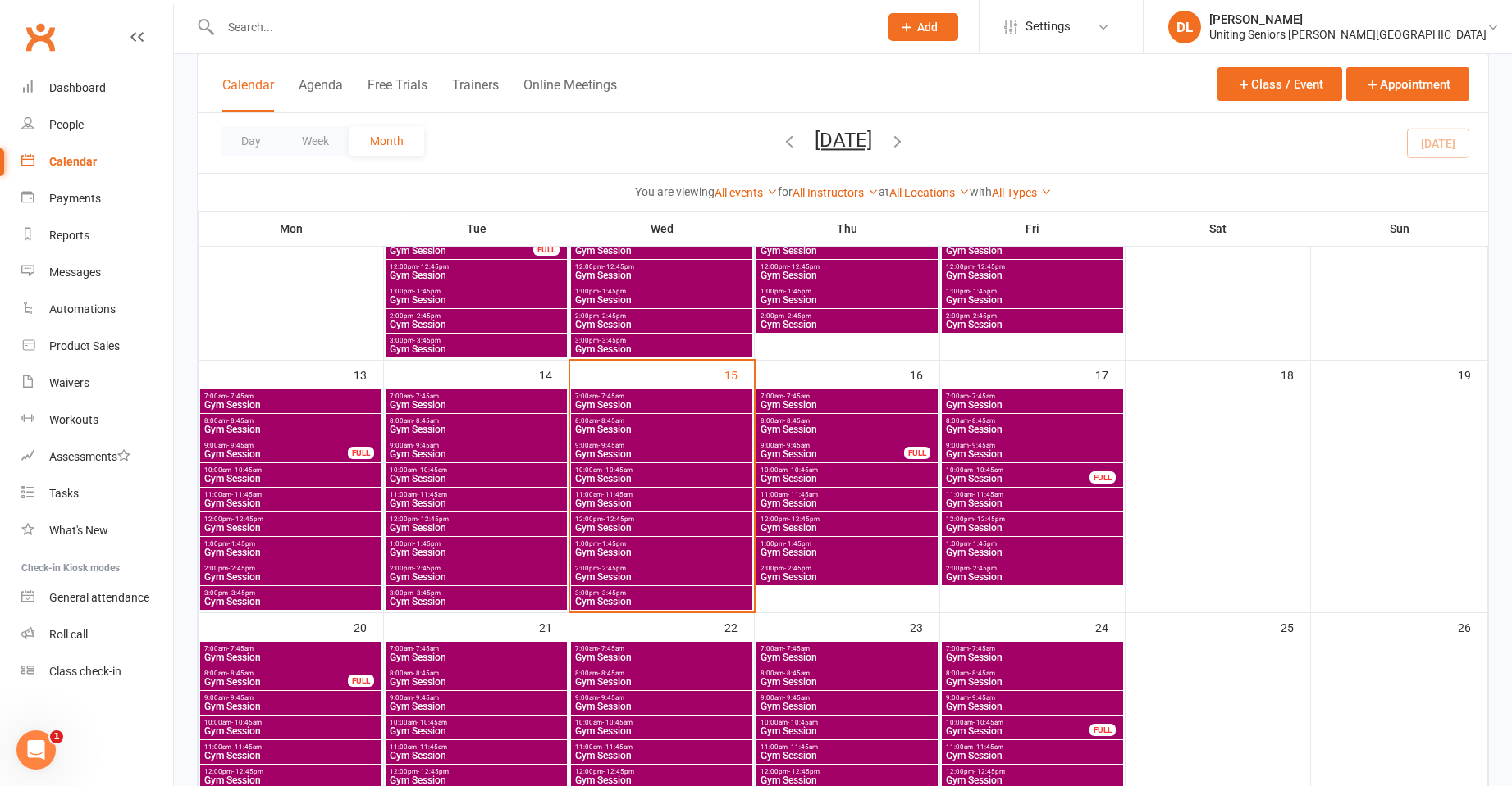
click at [649, 444] on span "9:00am - 9:45am" at bounding box center [661, 446] width 174 height 7
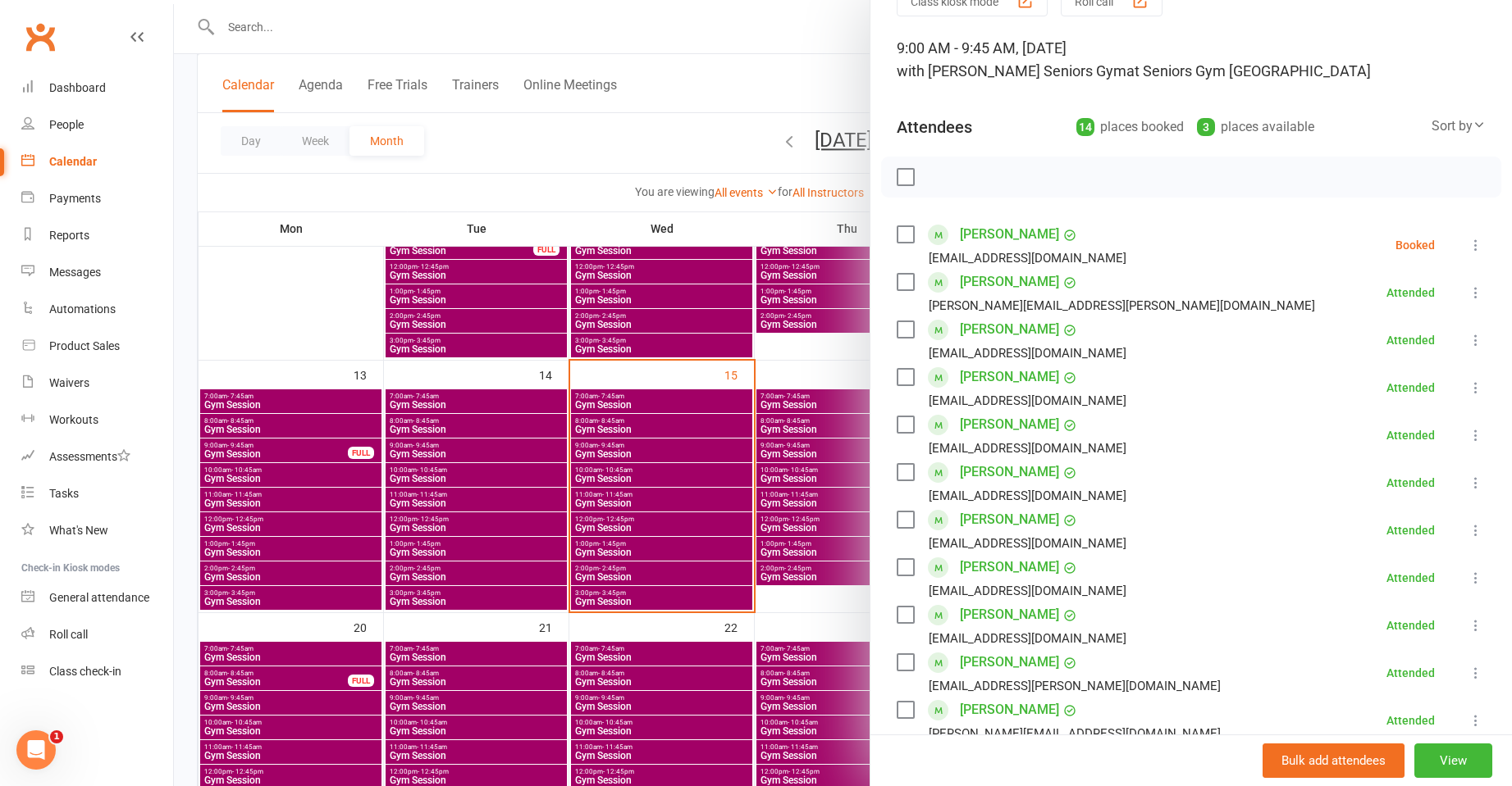
scroll to position [164, 0]
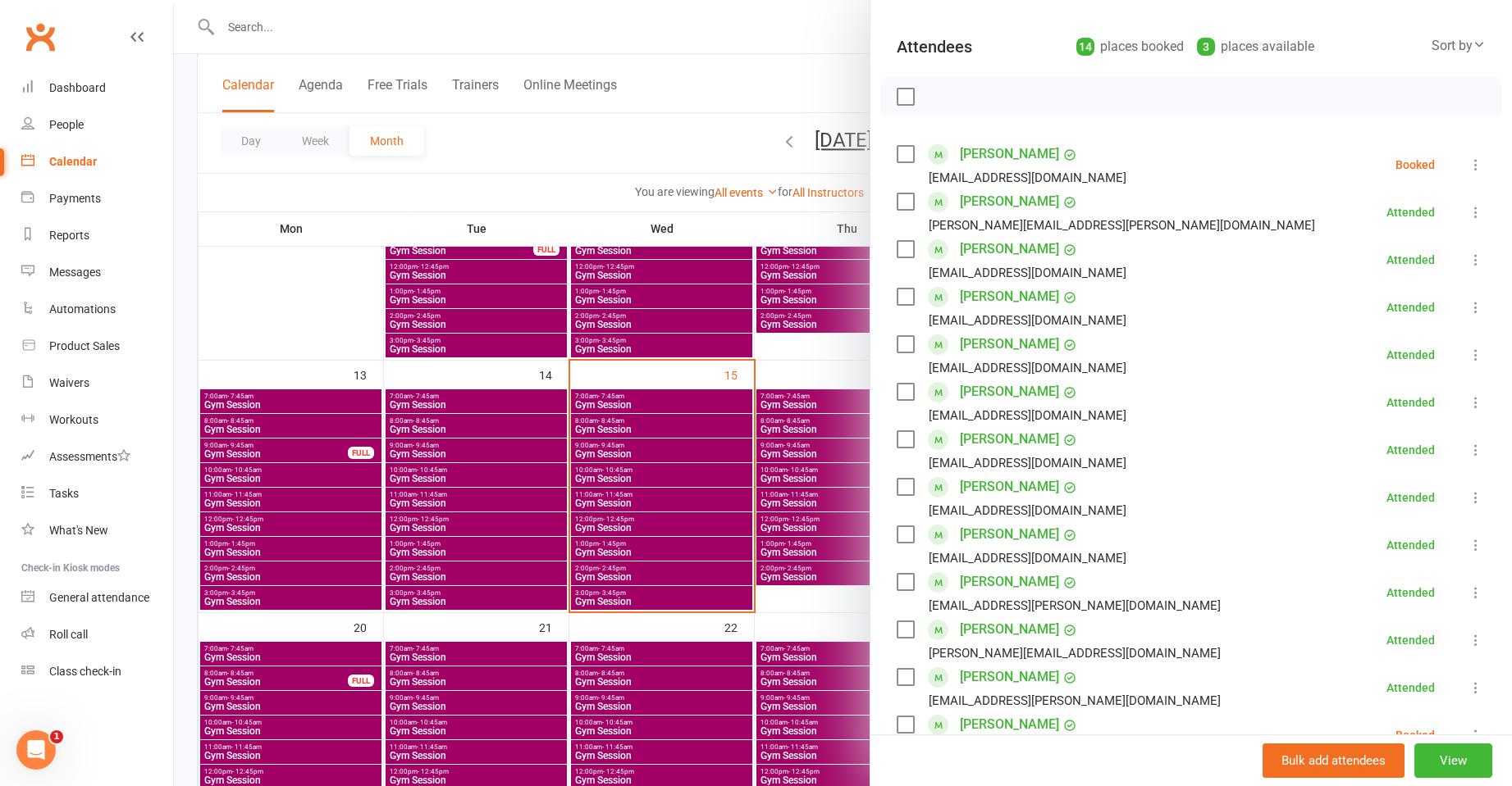
click at [690, 384] on div at bounding box center [843, 393] width 1338 height 786
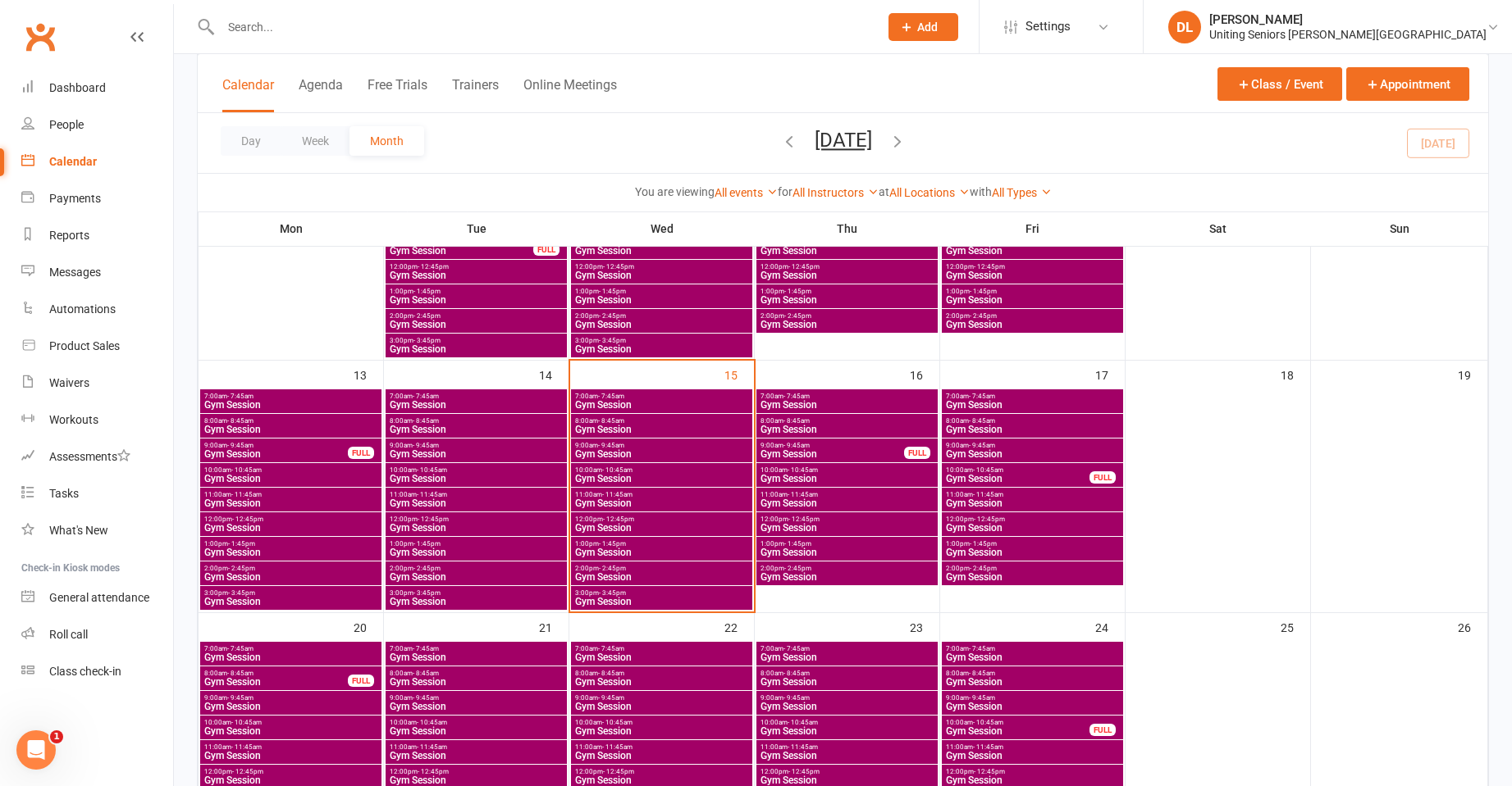
click at [657, 436] on div "8:00am - 8:45am Gym Session" at bounding box center [662, 426] width 182 height 24
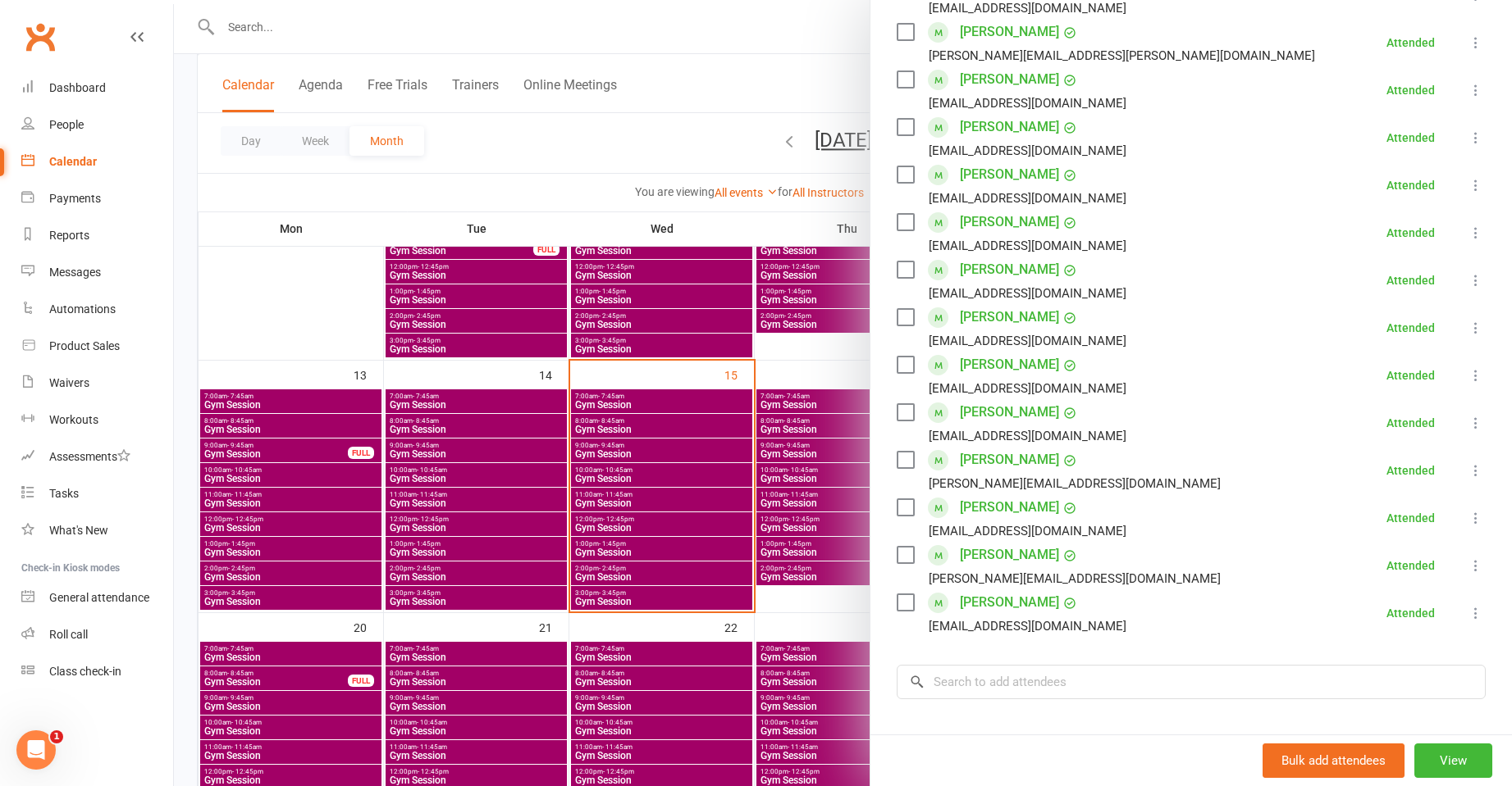
scroll to position [410, 0]
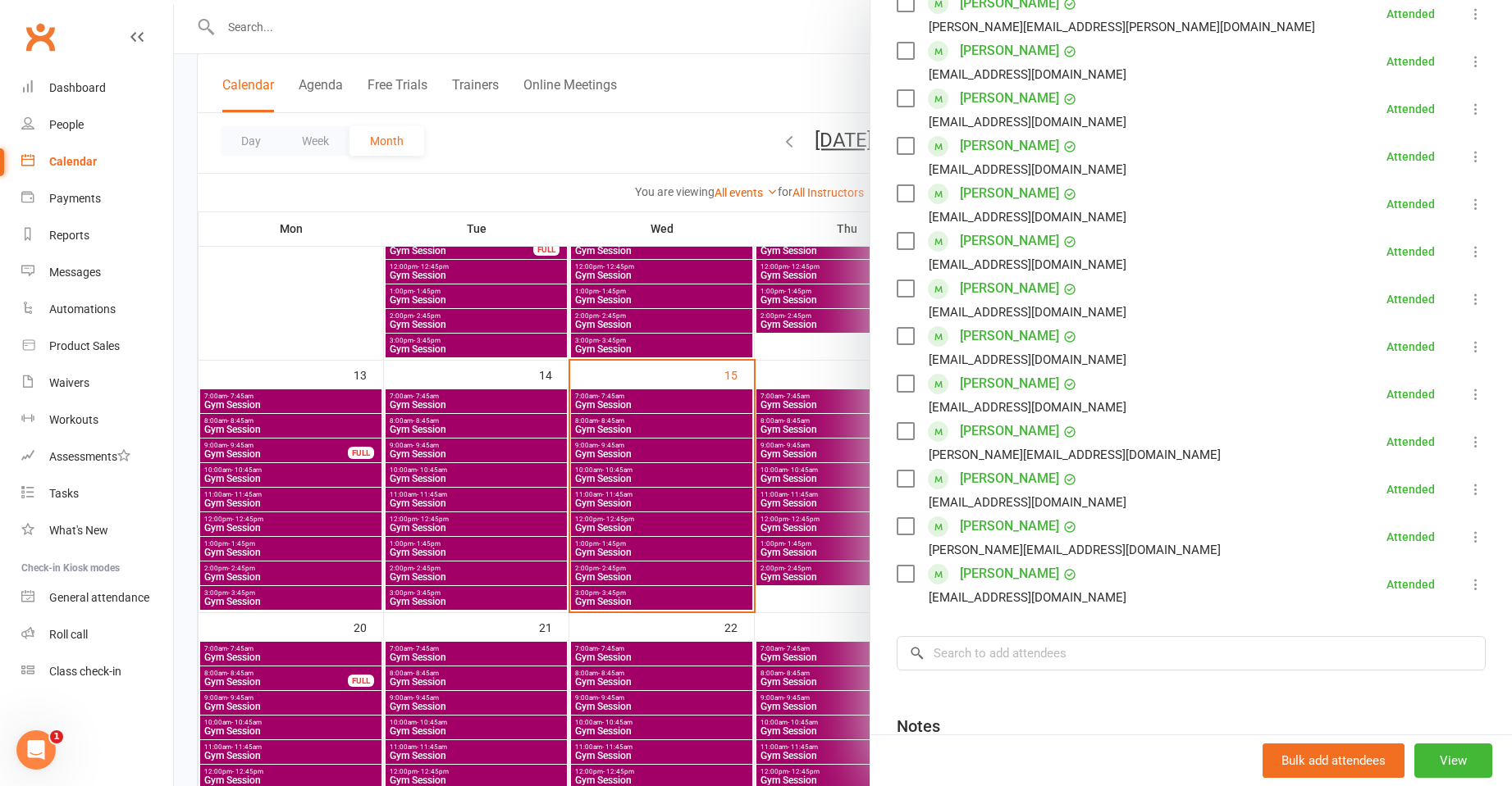
click at [561, 403] on div at bounding box center [843, 393] width 1338 height 786
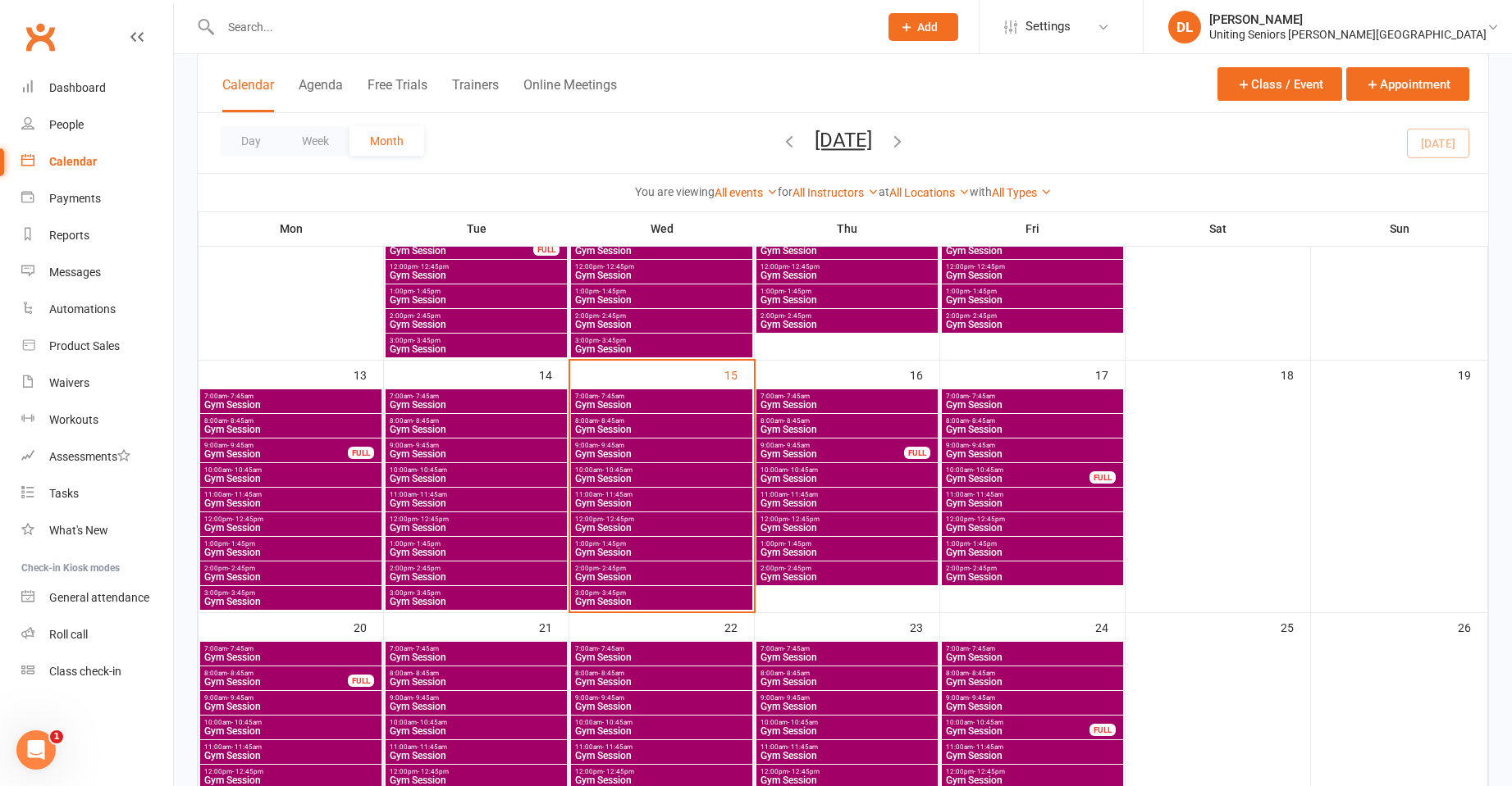
click at [639, 403] on span "Gym Session" at bounding box center [661, 405] width 174 height 10
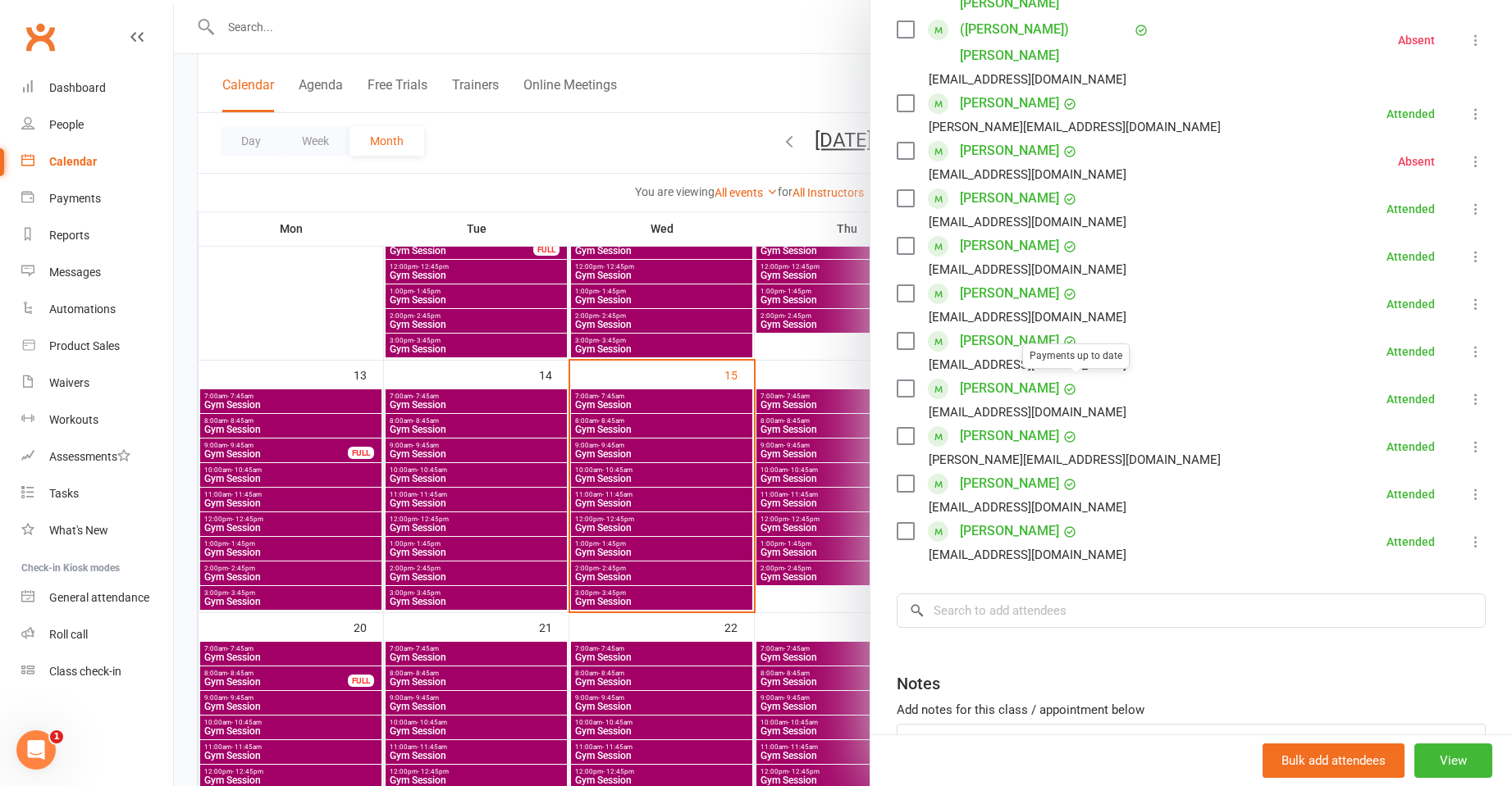
click at [564, 409] on div at bounding box center [843, 393] width 1338 height 786
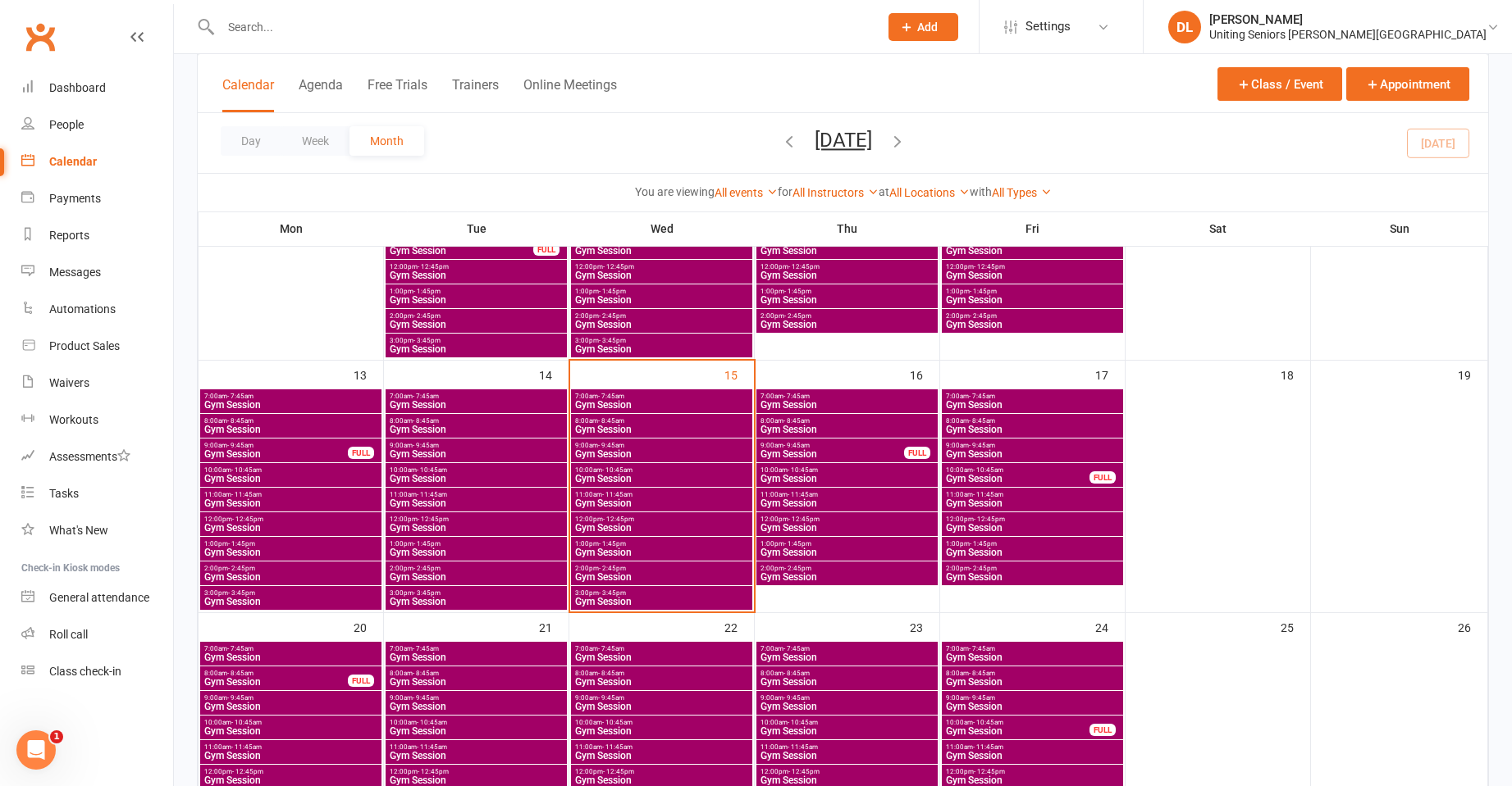
click at [635, 418] on span "8:00am - 8:45am" at bounding box center [661, 421] width 174 height 7
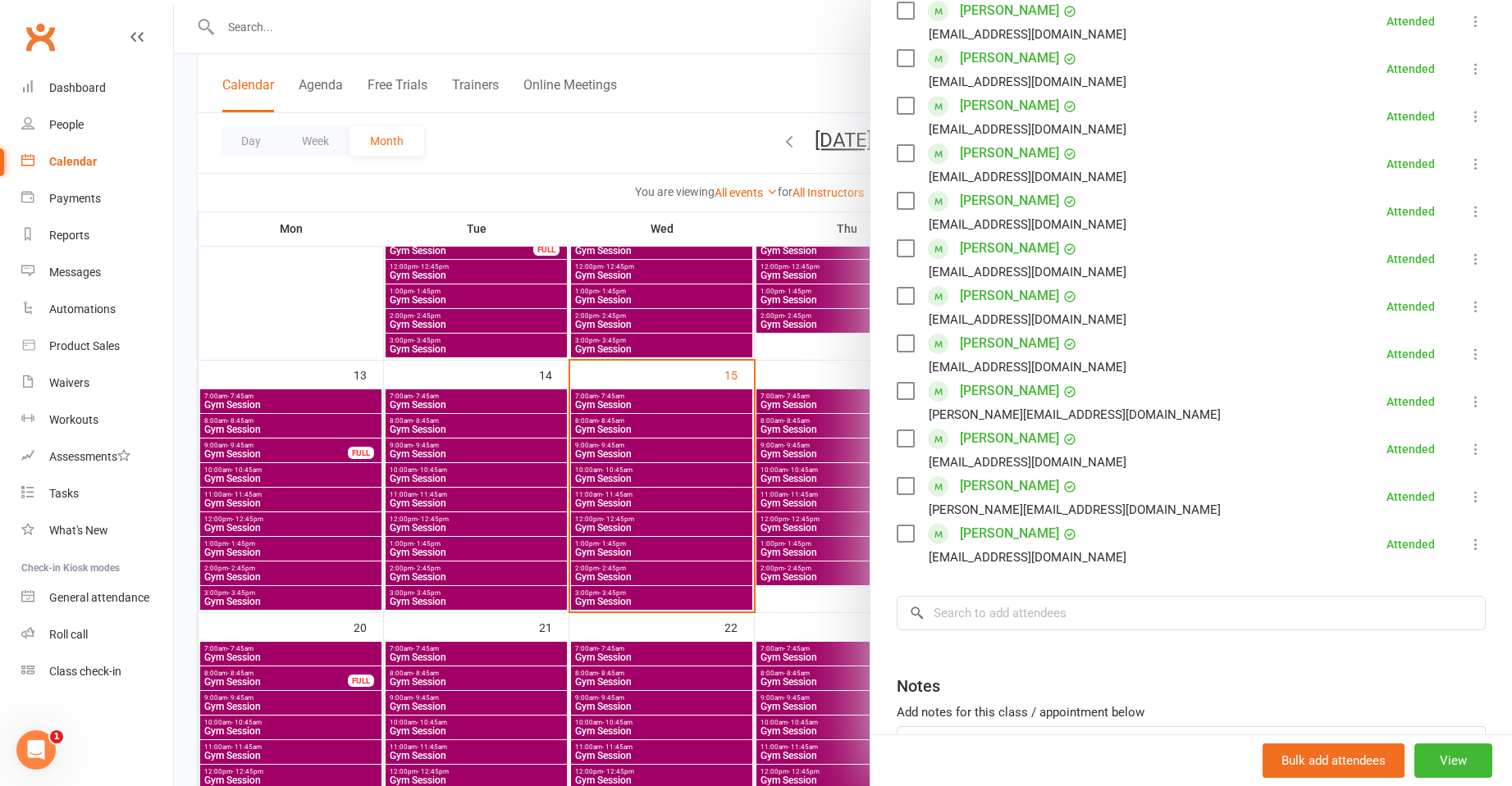
scroll to position [492, 0]
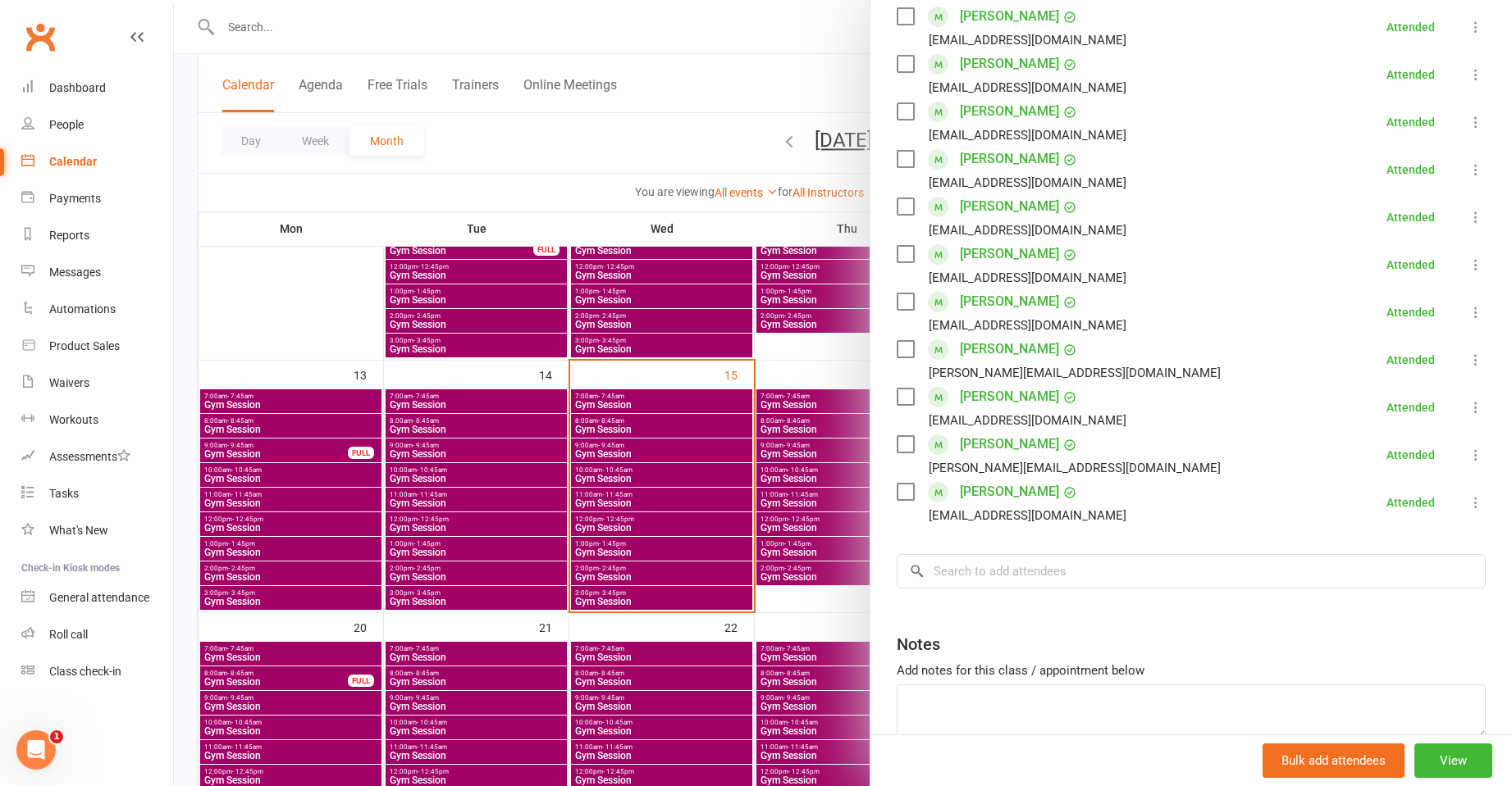
click at [809, 432] on div at bounding box center [843, 393] width 1338 height 786
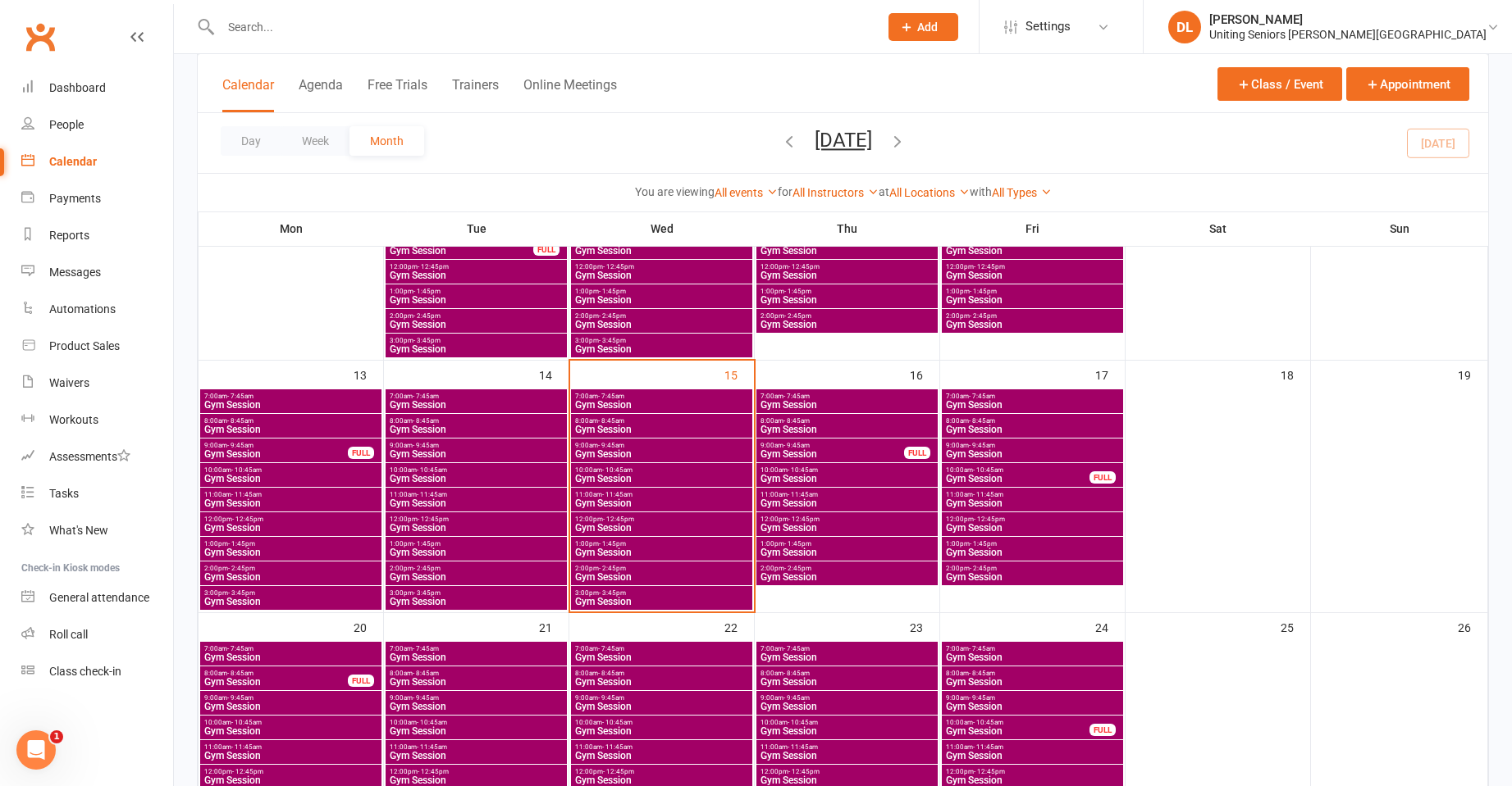
click at [675, 454] on span "Gym Session" at bounding box center [661, 454] width 174 height 10
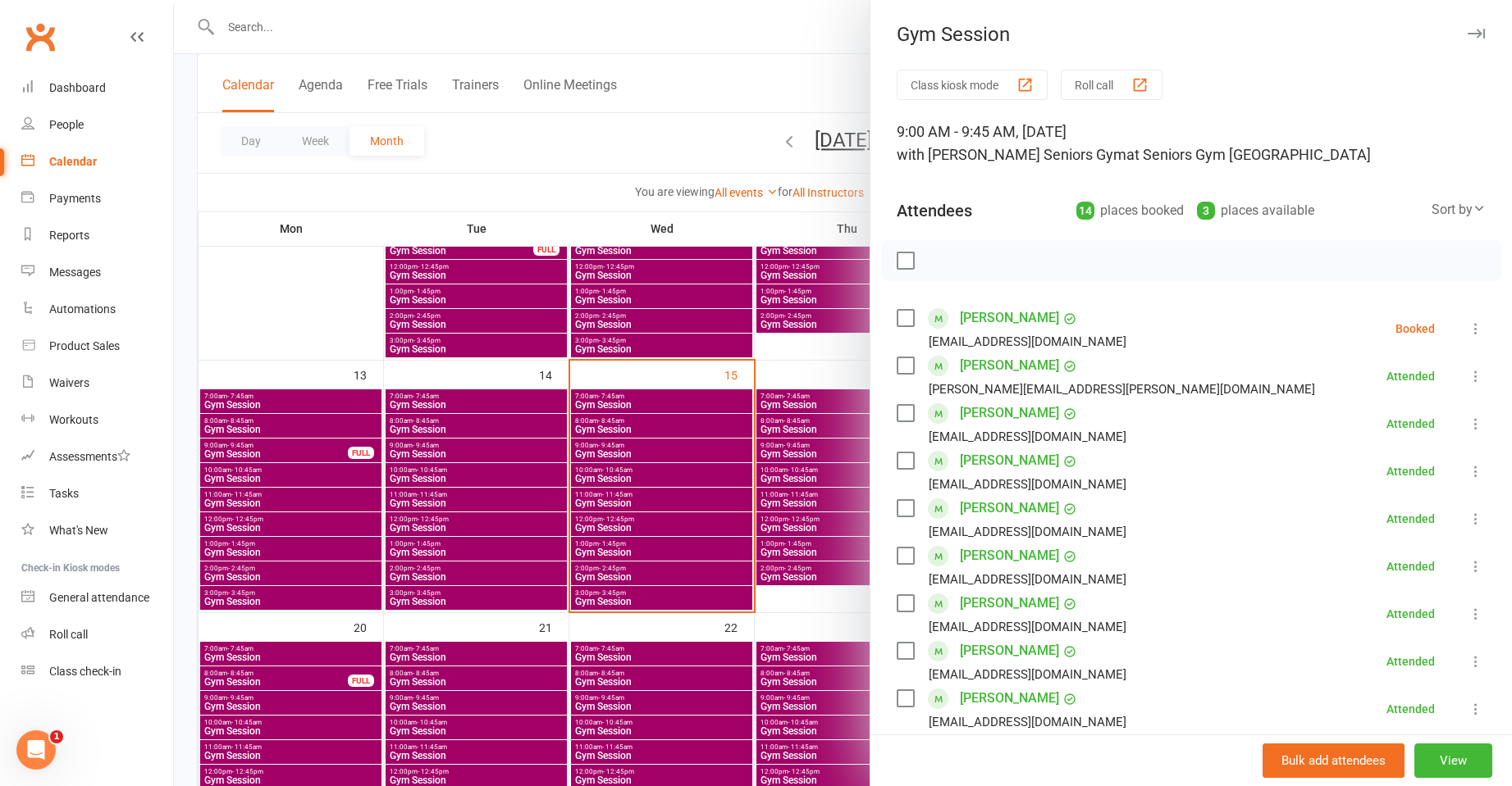
scroll to position [530, 0]
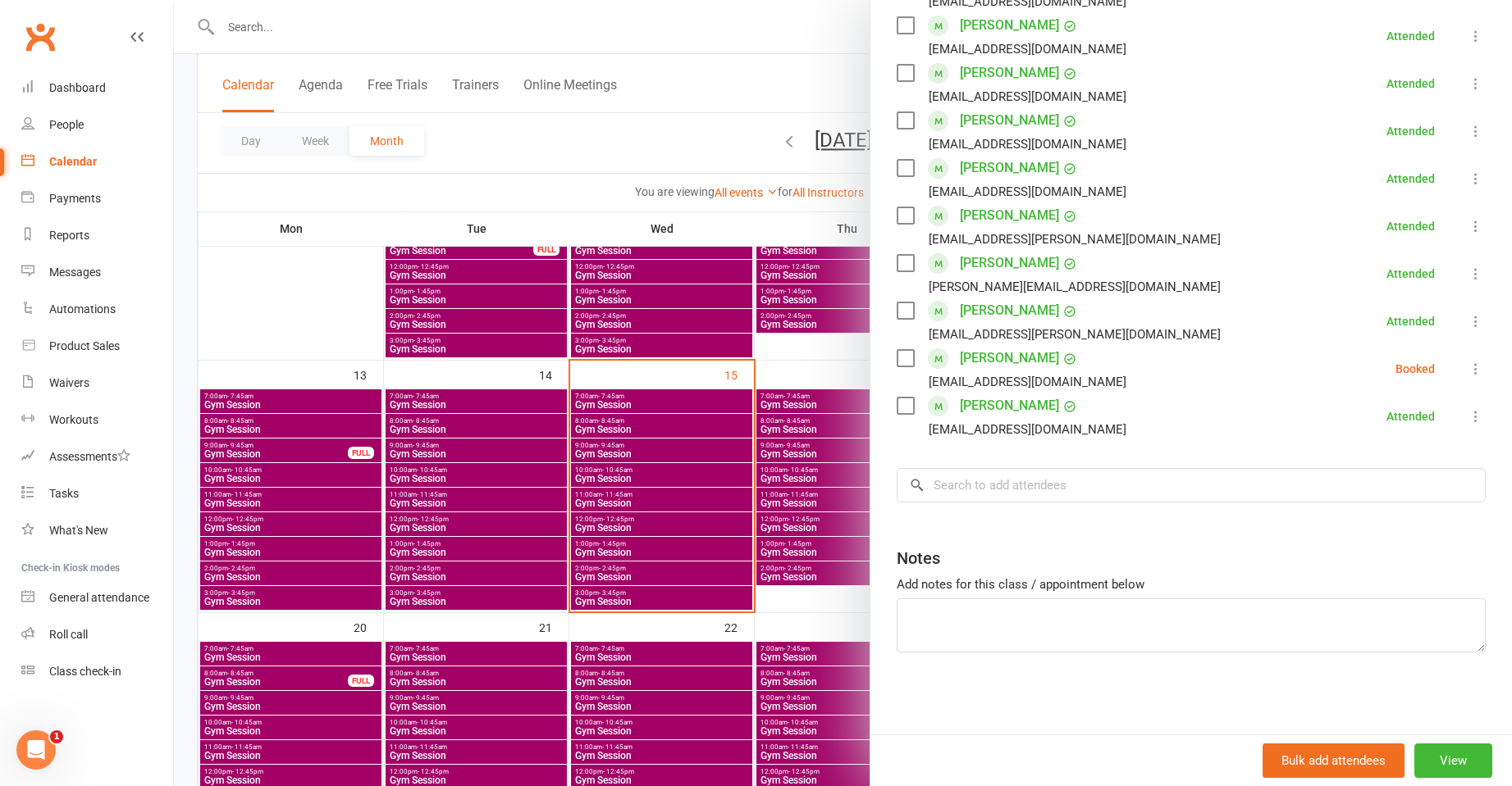
click at [339, 22] on div at bounding box center [843, 393] width 1338 height 786
click at [339, 22] on div "Gym Session Class kiosk mode Roll call 9:00 AM - 9:45 AM, [DATE] with [PERSON_N…" at bounding box center [843, 393] width 1338 height 786
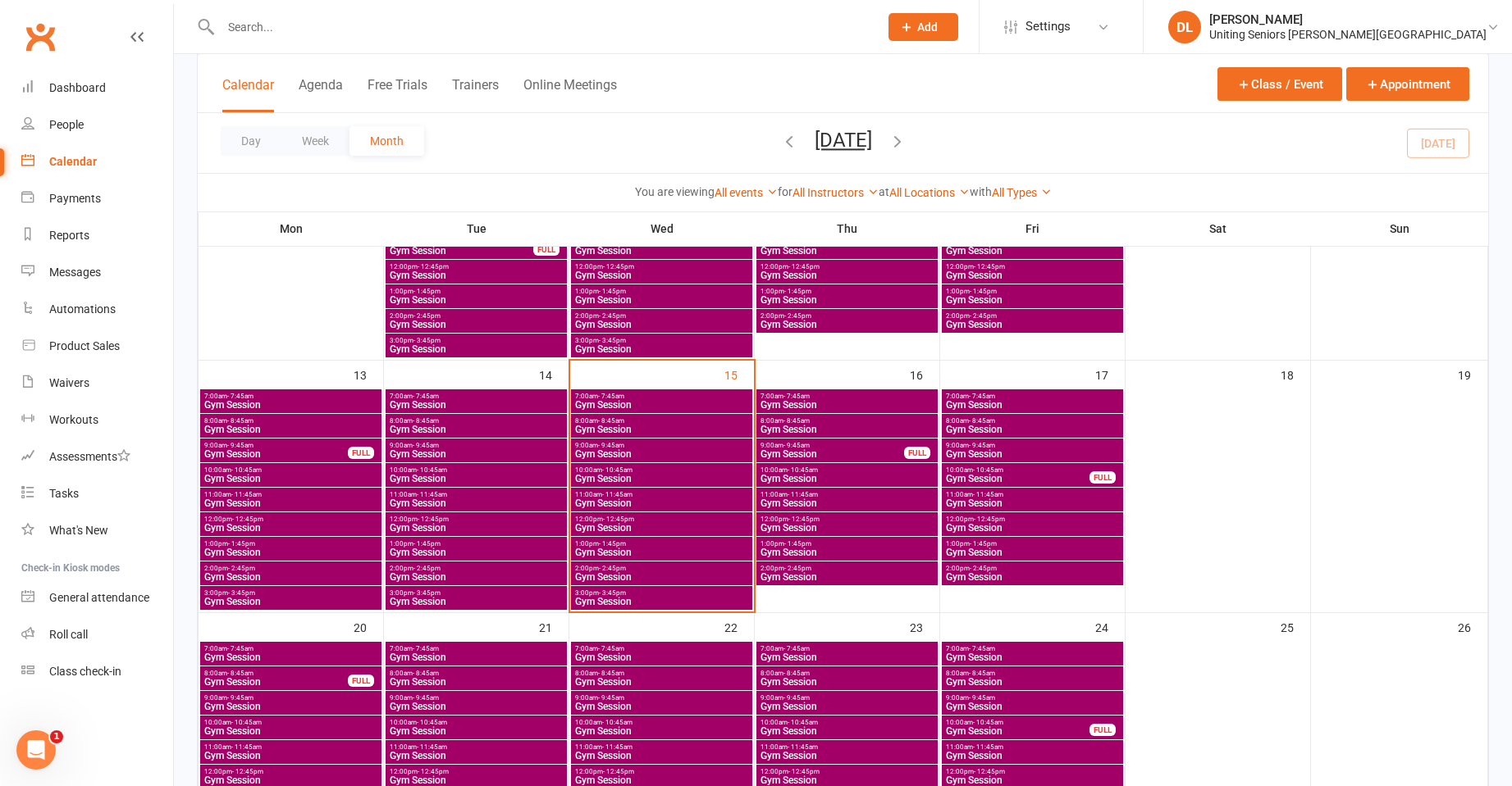
click at [339, 22] on input "text" at bounding box center [541, 26] width 651 height 23
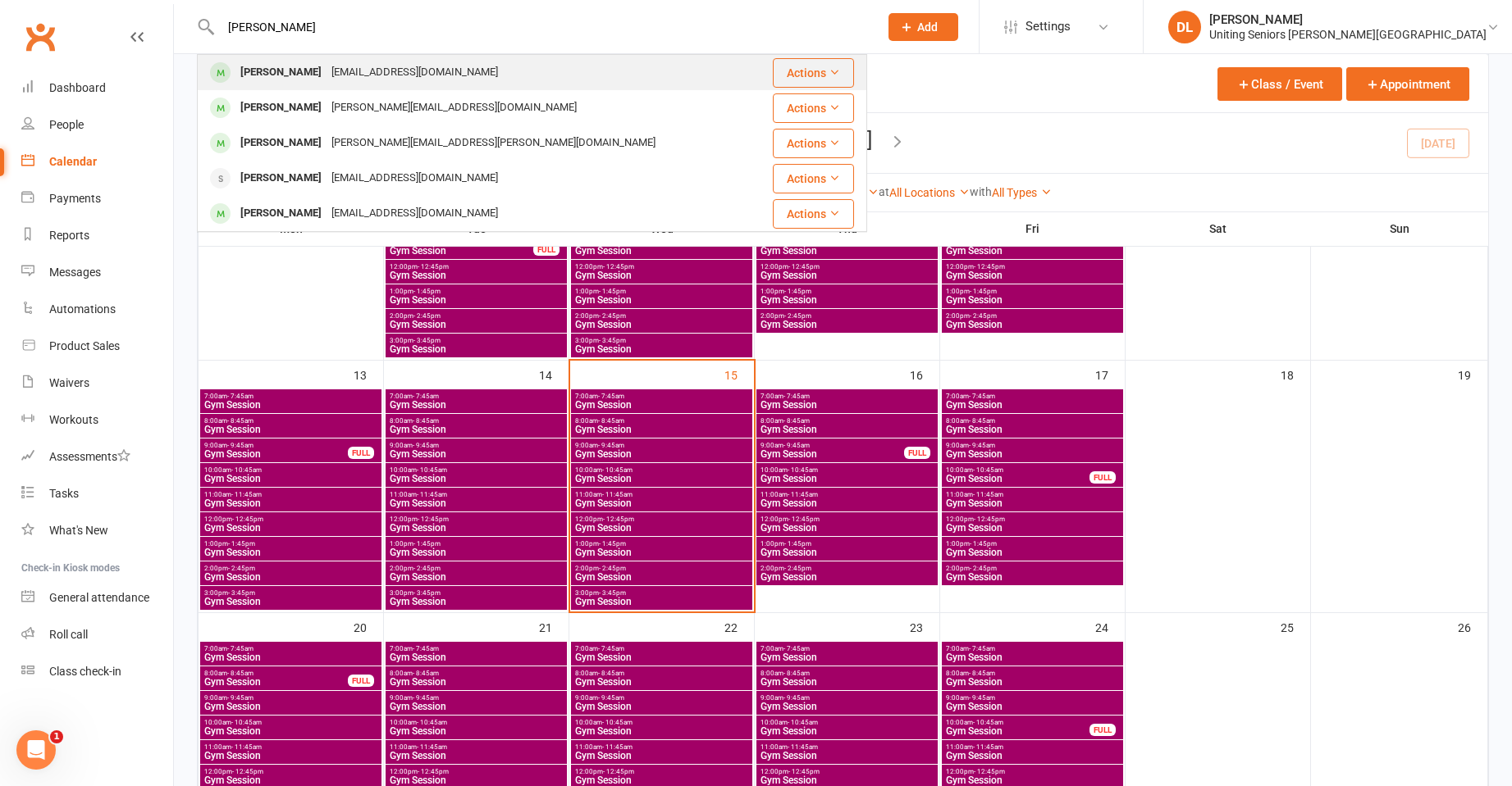
type input "[PERSON_NAME]"
click at [371, 83] on div "[EMAIL_ADDRESS][DOMAIN_NAME]" at bounding box center [415, 73] width 176 height 24
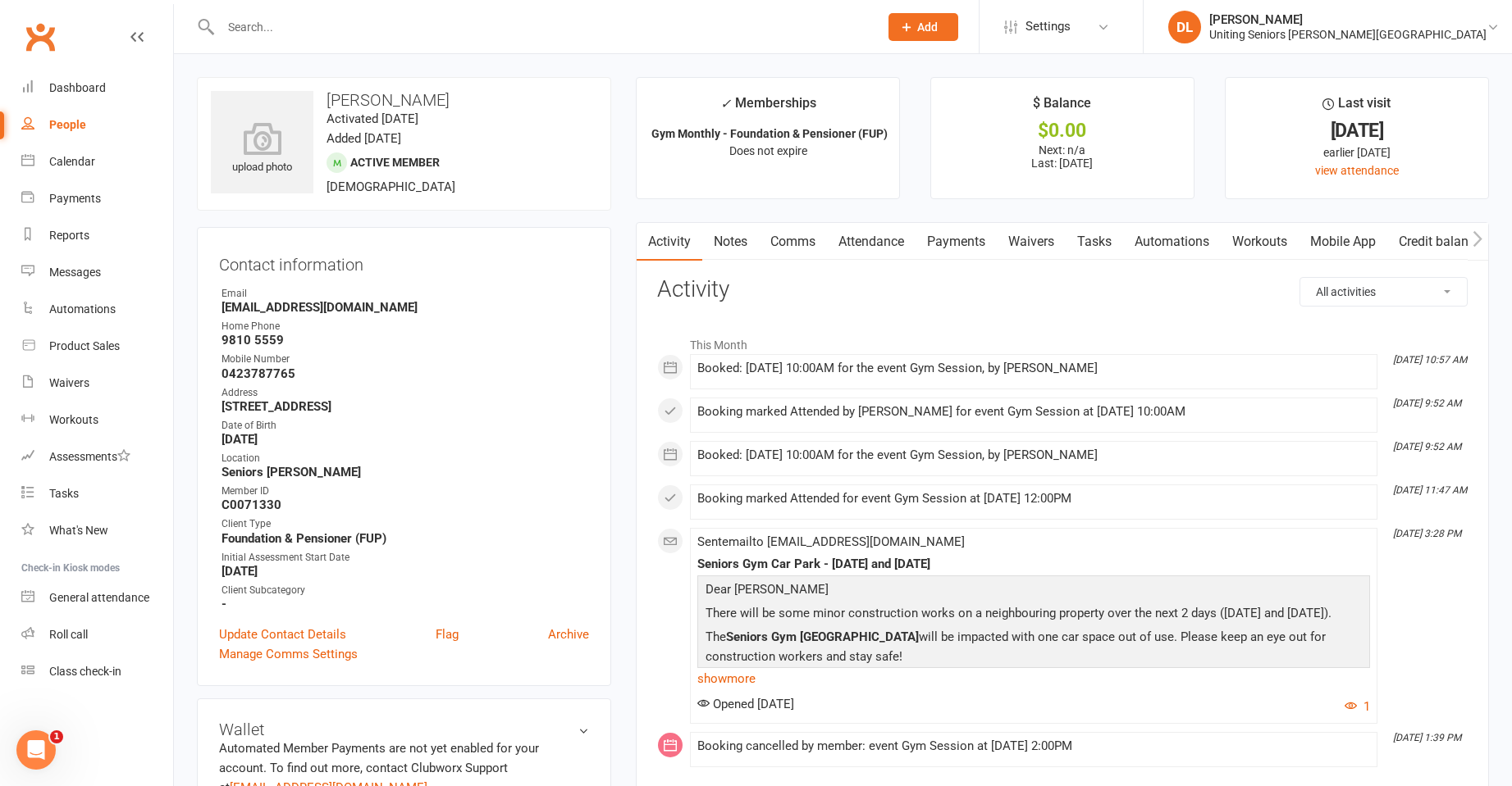
click at [897, 242] on link "Attendance" at bounding box center [872, 242] width 89 height 38
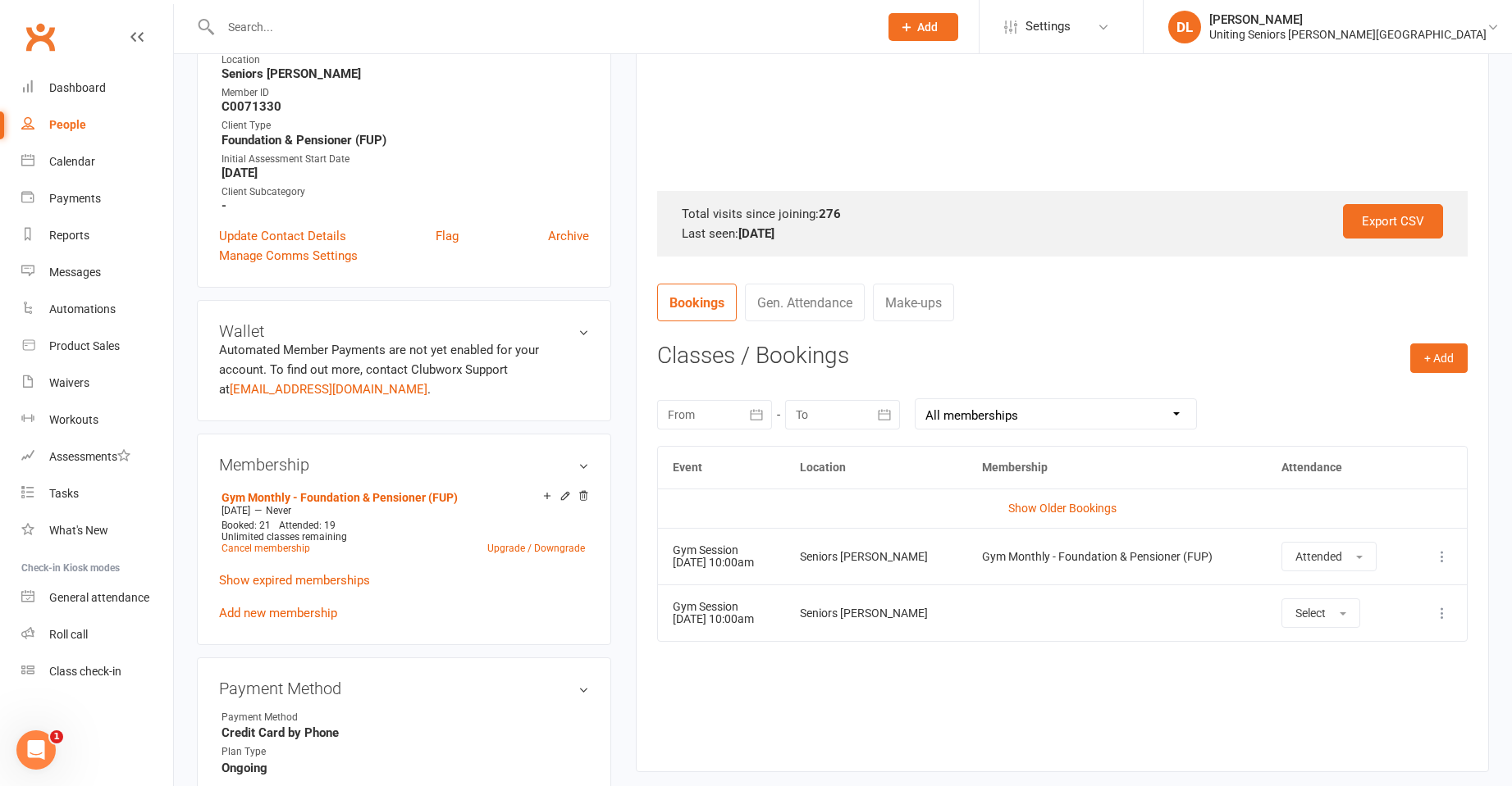
scroll to position [492, 0]
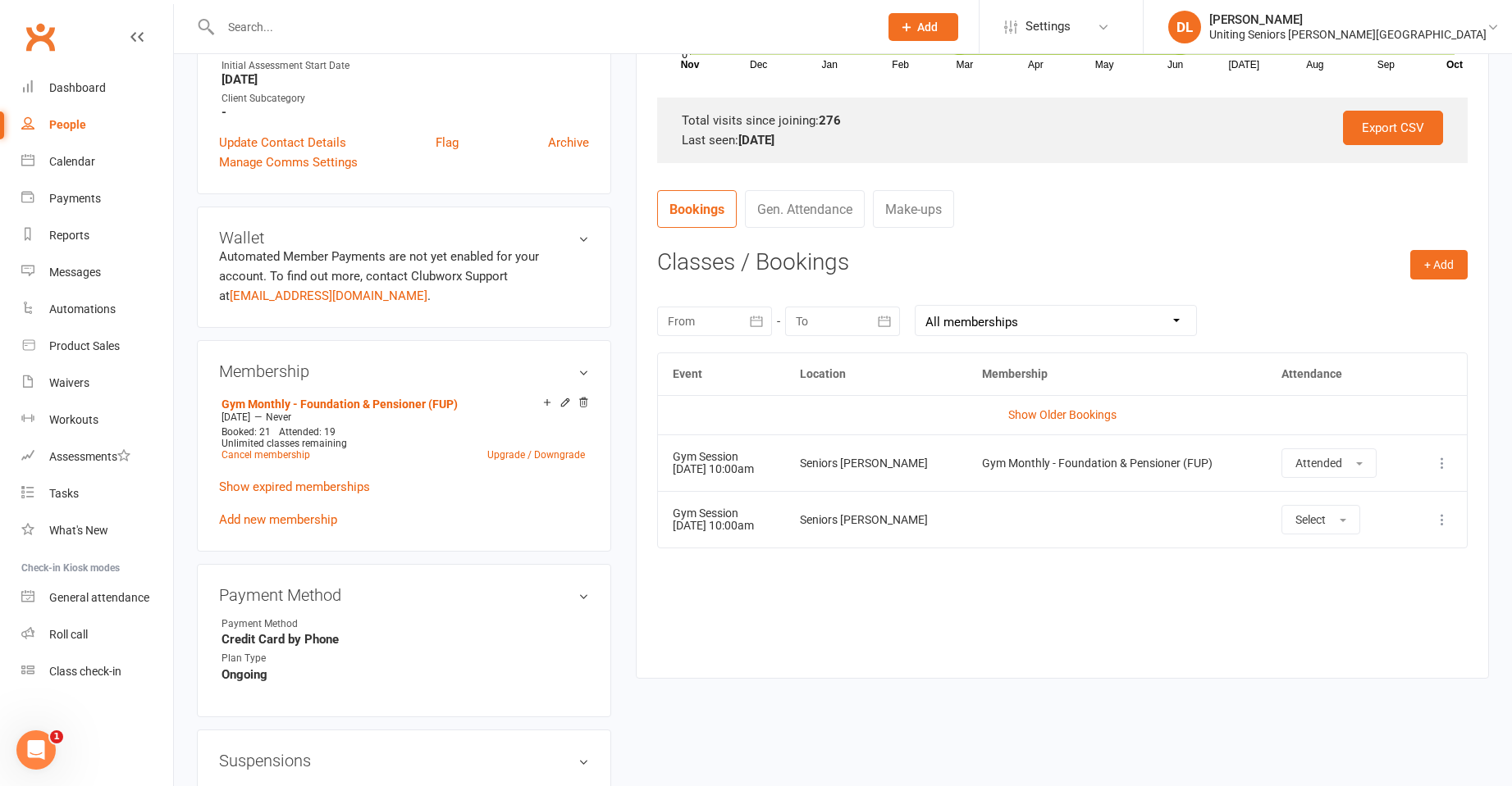
click at [1452, 509] on td "More info View event Remove booking" at bounding box center [1438, 519] width 56 height 56
click at [1451, 512] on button at bounding box center [1442, 520] width 20 height 20
click at [1367, 614] on link "Remove booking" at bounding box center [1369, 617] width 163 height 33
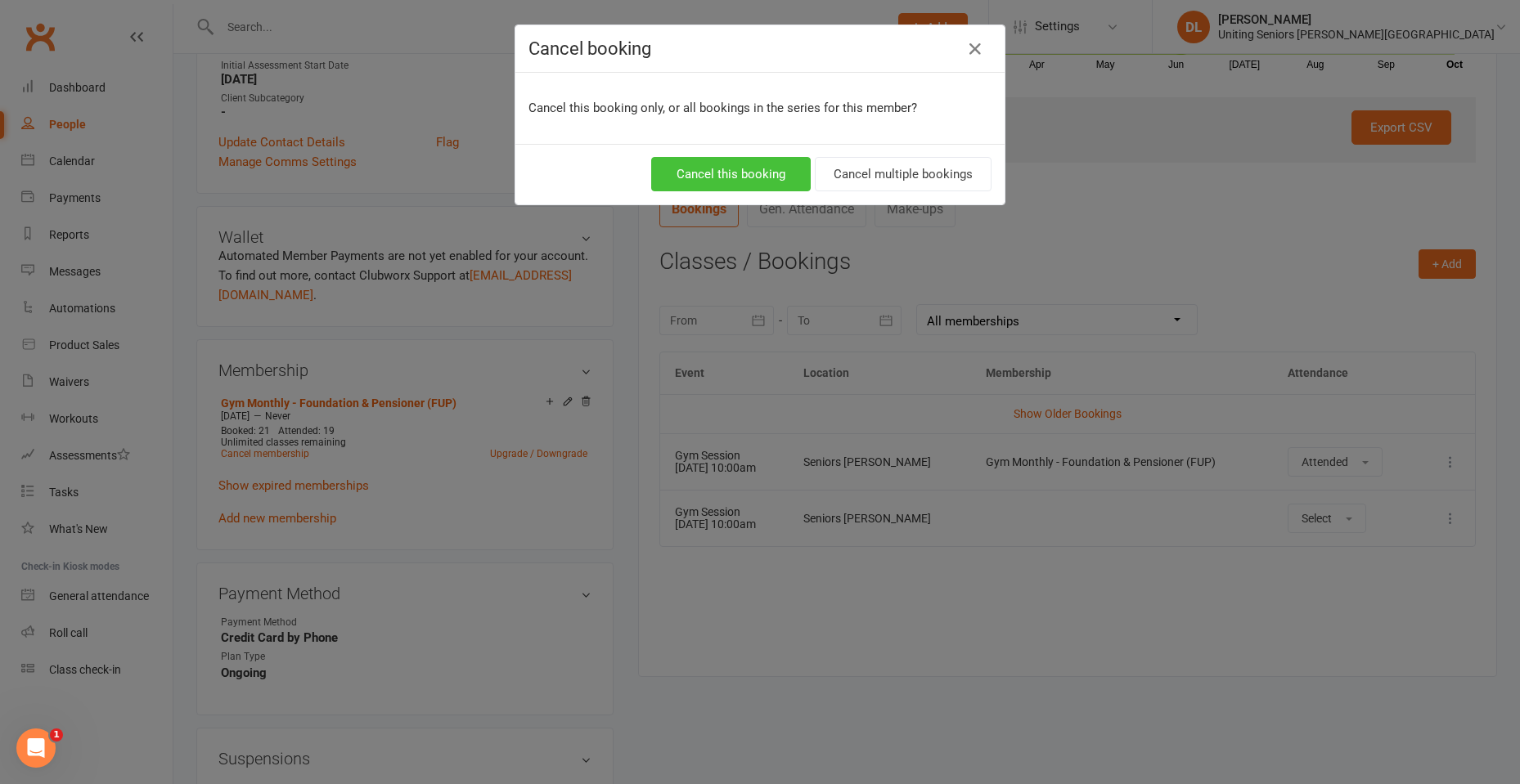
click at [752, 177] on button "Cancel this booking" at bounding box center [731, 174] width 159 height 34
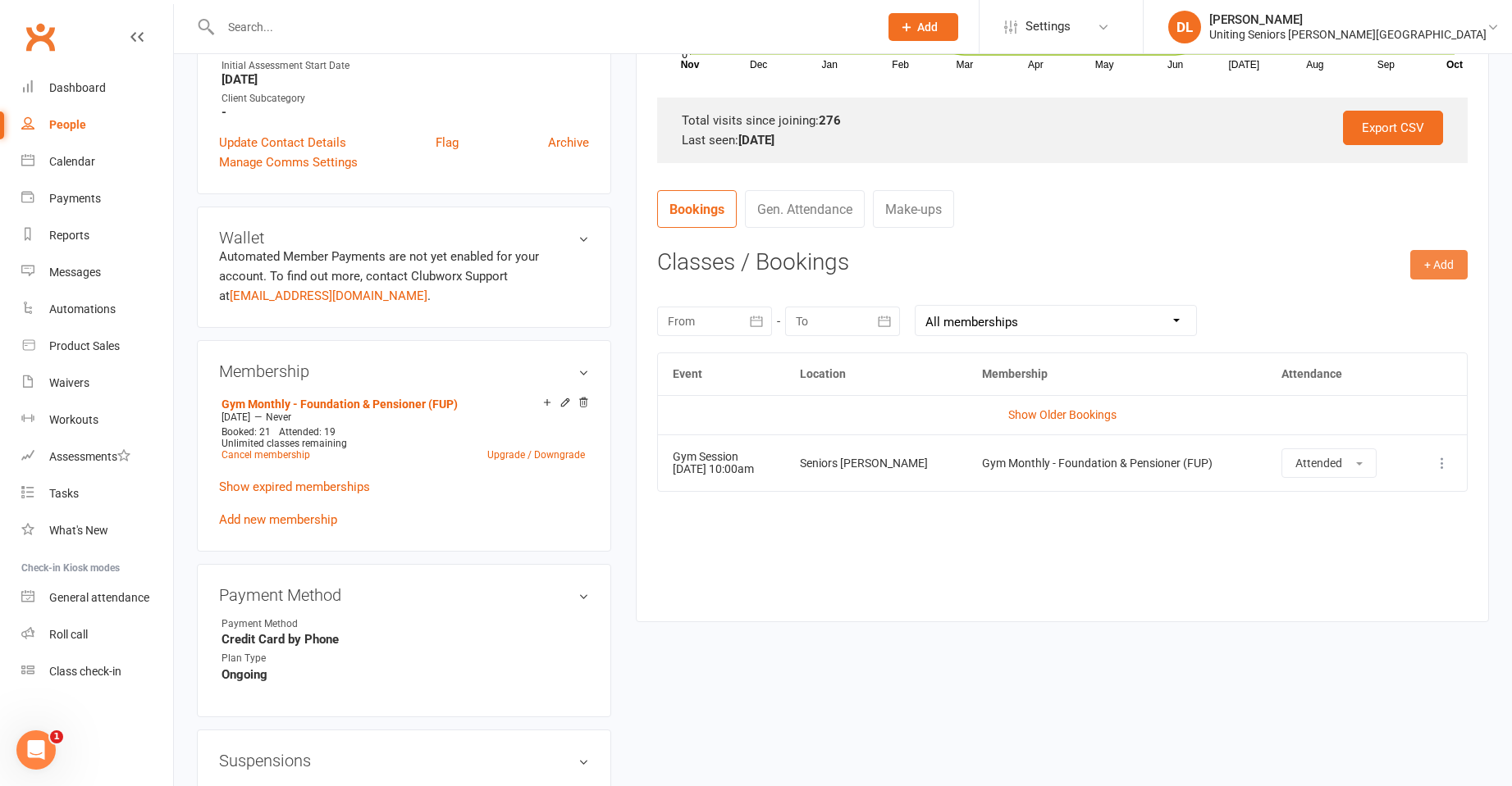
click at [1418, 260] on button "+ Add" at bounding box center [1438, 265] width 57 height 30
click at [1375, 305] on link "Book Event" at bounding box center [1385, 301] width 163 height 33
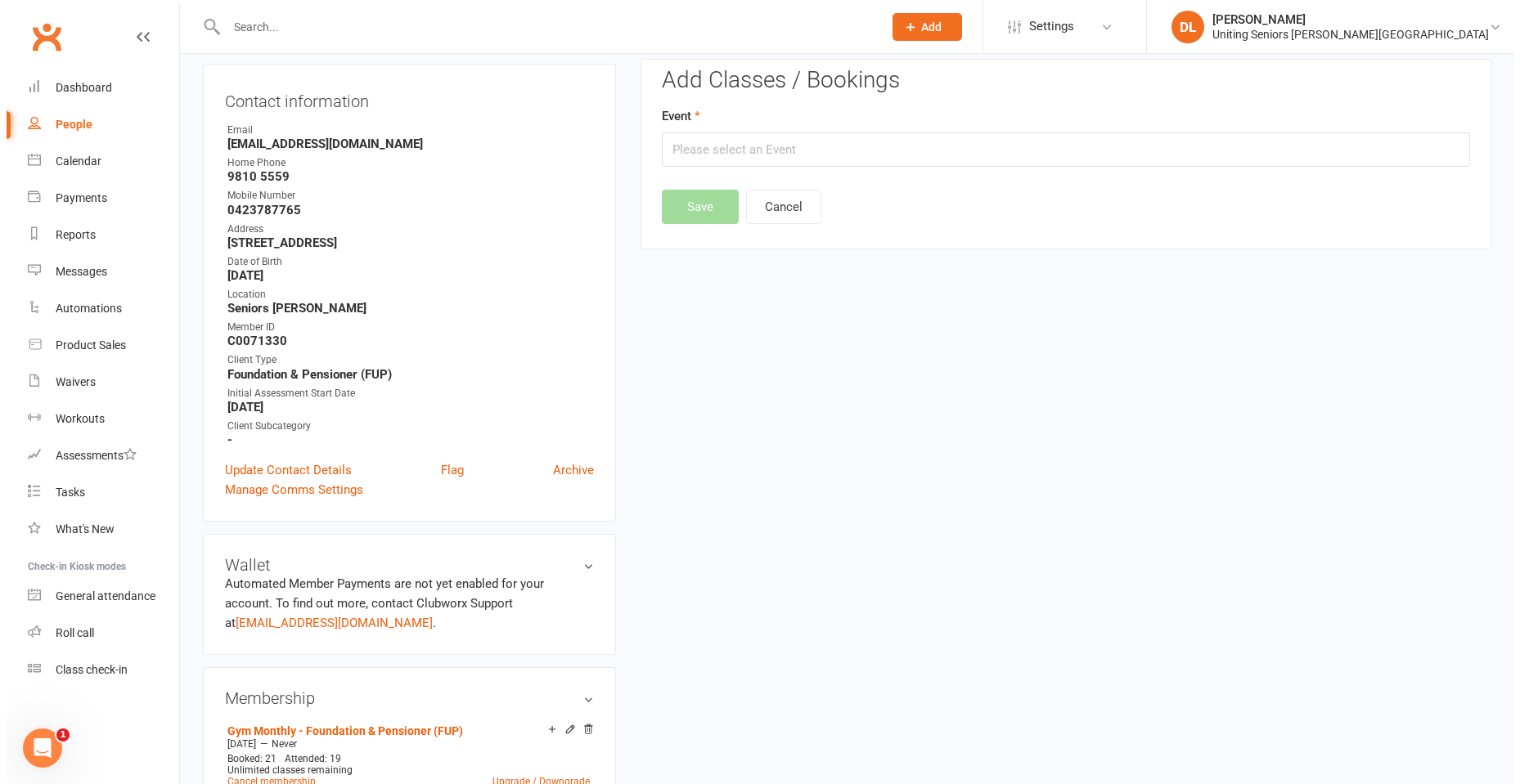
scroll to position [139, 0]
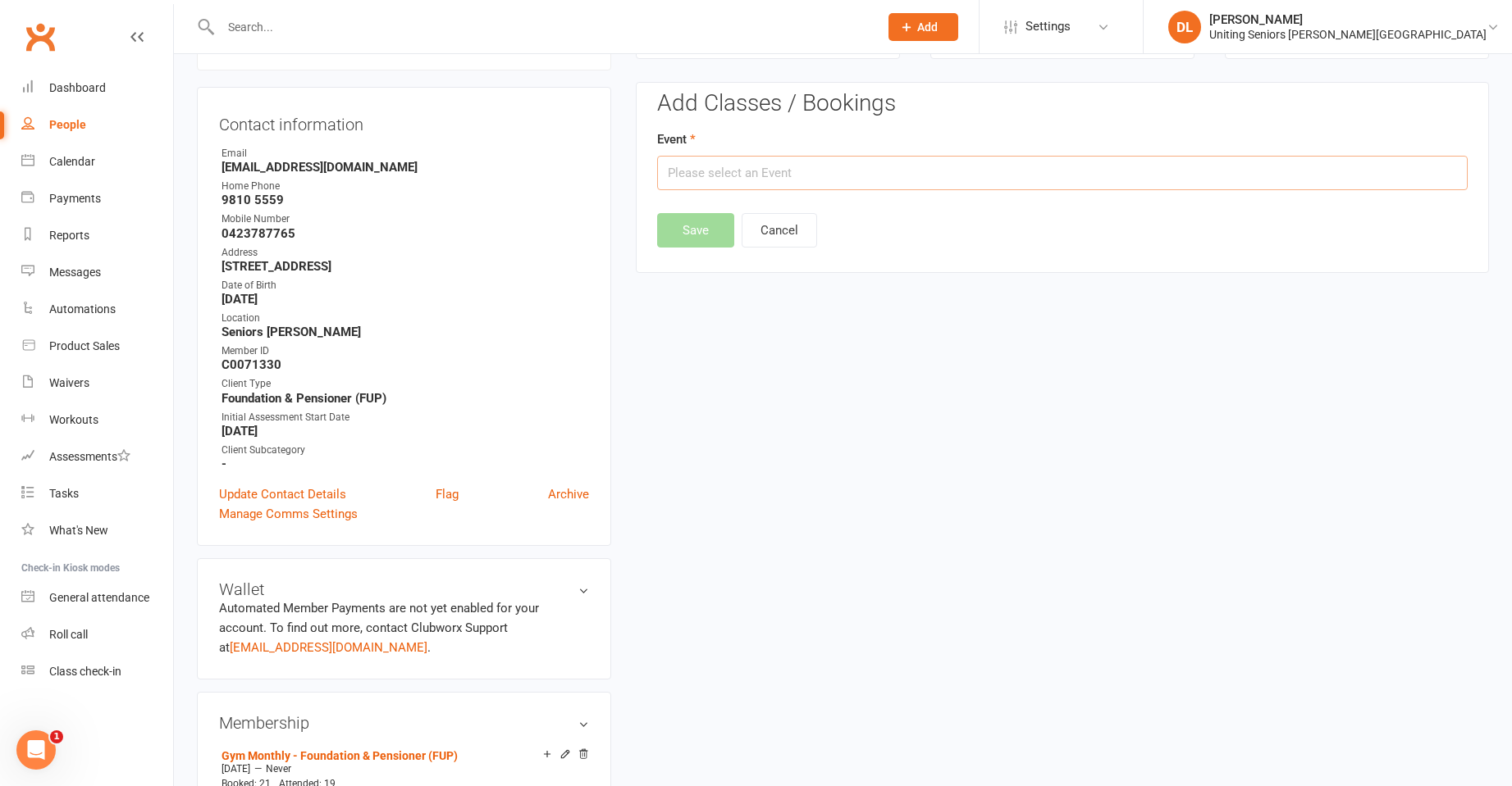
click at [948, 174] on input "text" at bounding box center [1062, 173] width 810 height 34
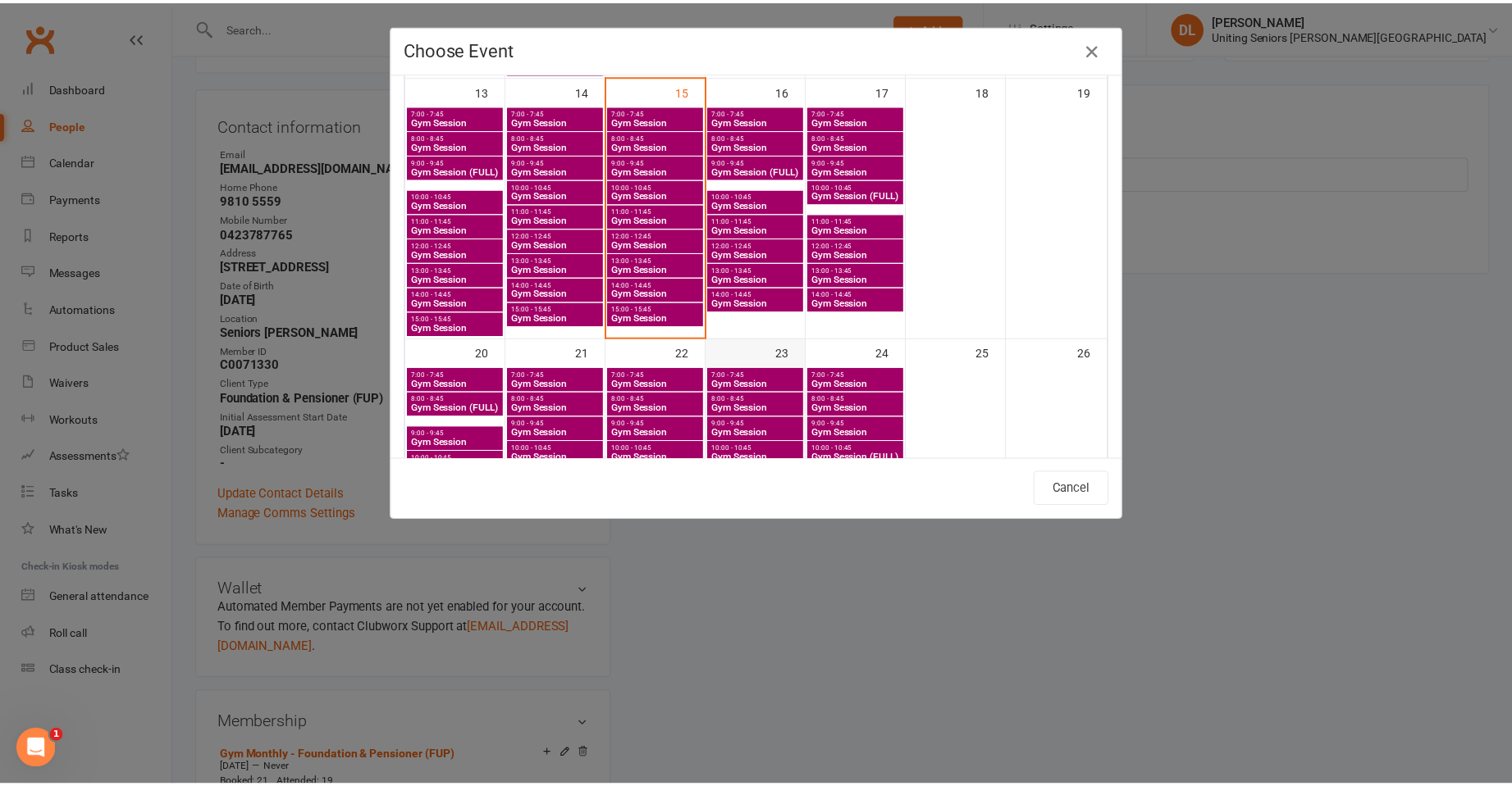
scroll to position [656, 0]
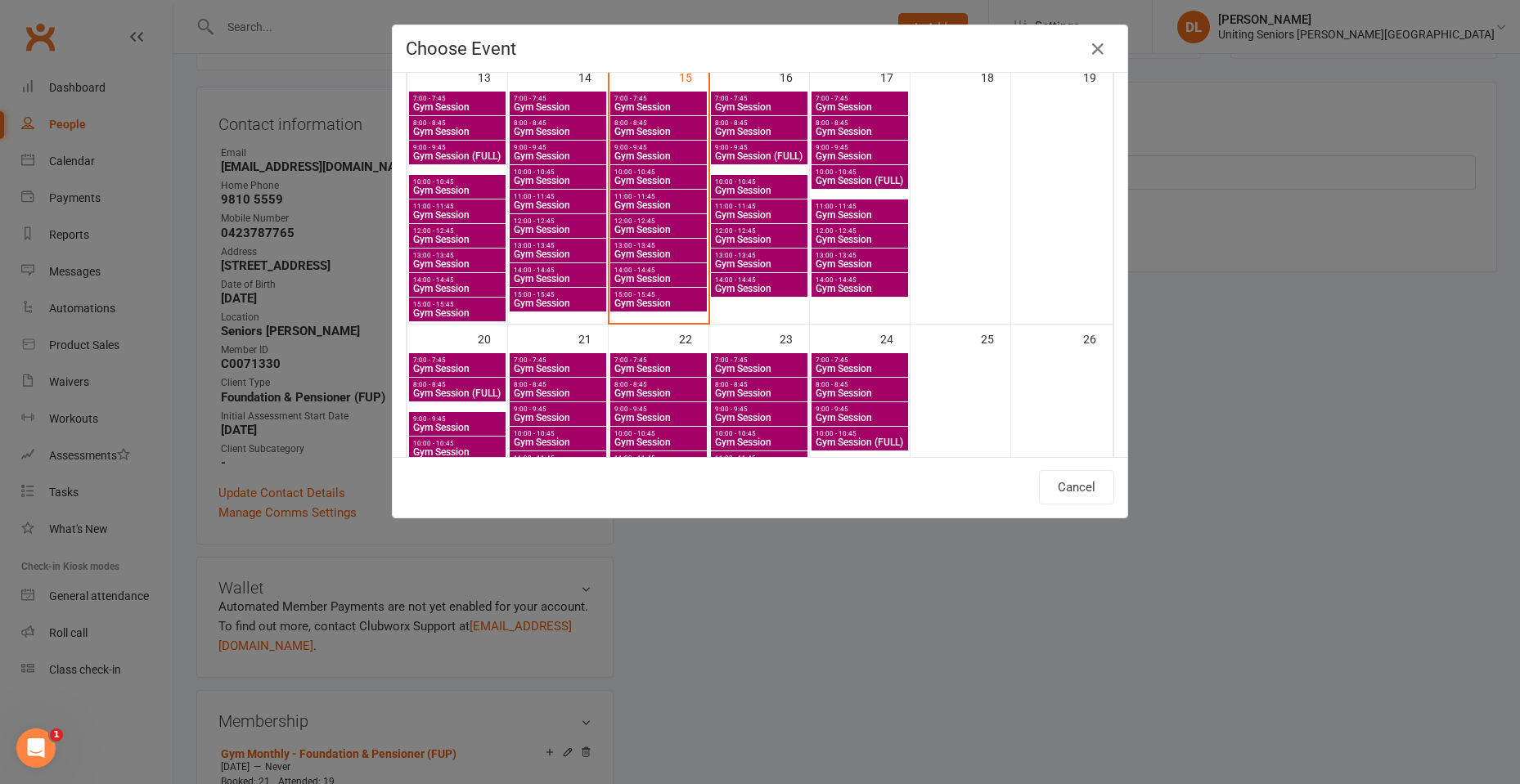
click at [759, 287] on span "Gym Session" at bounding box center [759, 288] width 90 height 10
type input "Gym Session - [DATE] 2:00:00 PM"
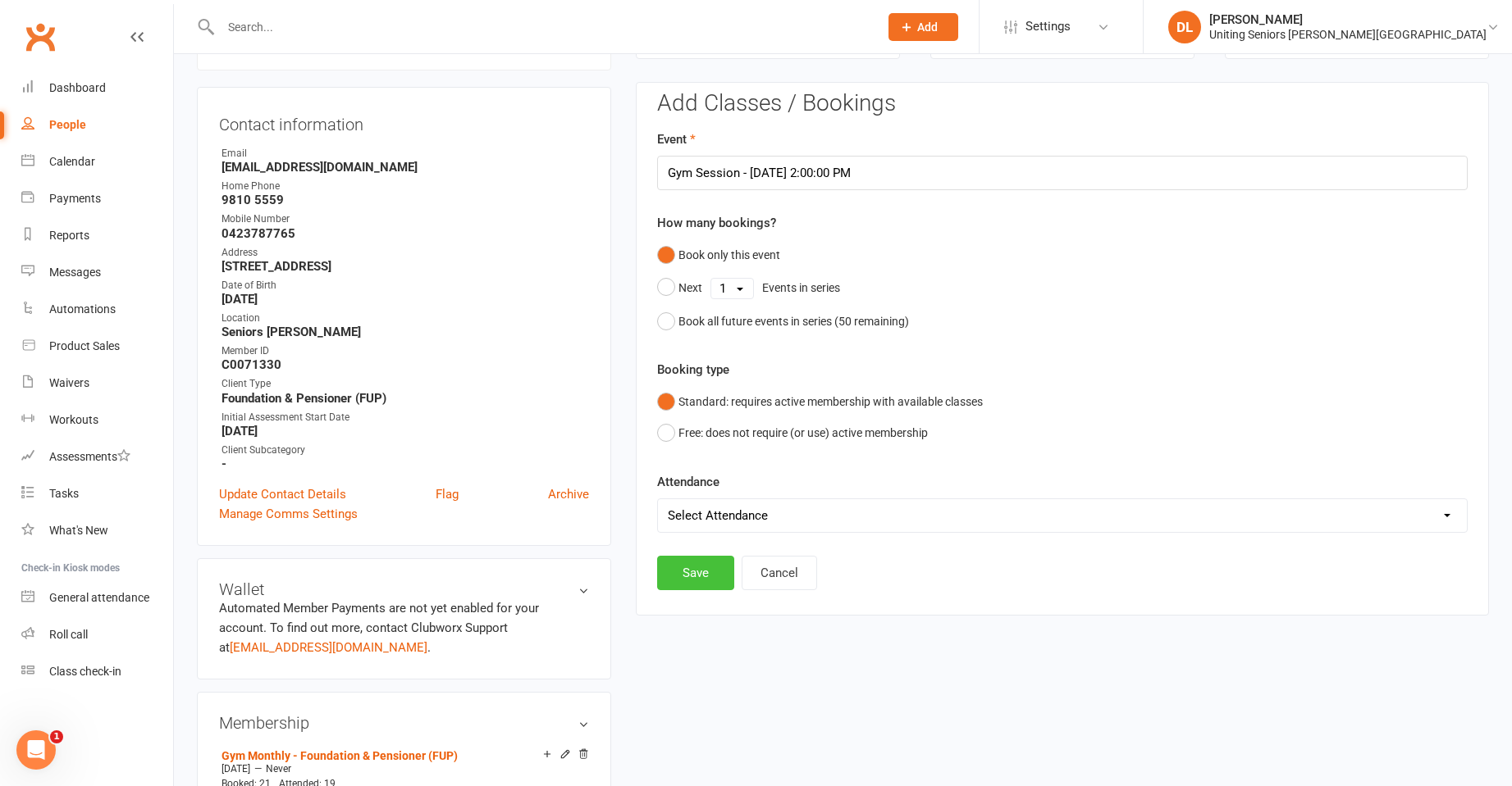
click at [709, 581] on button "Save" at bounding box center [696, 573] width 77 height 34
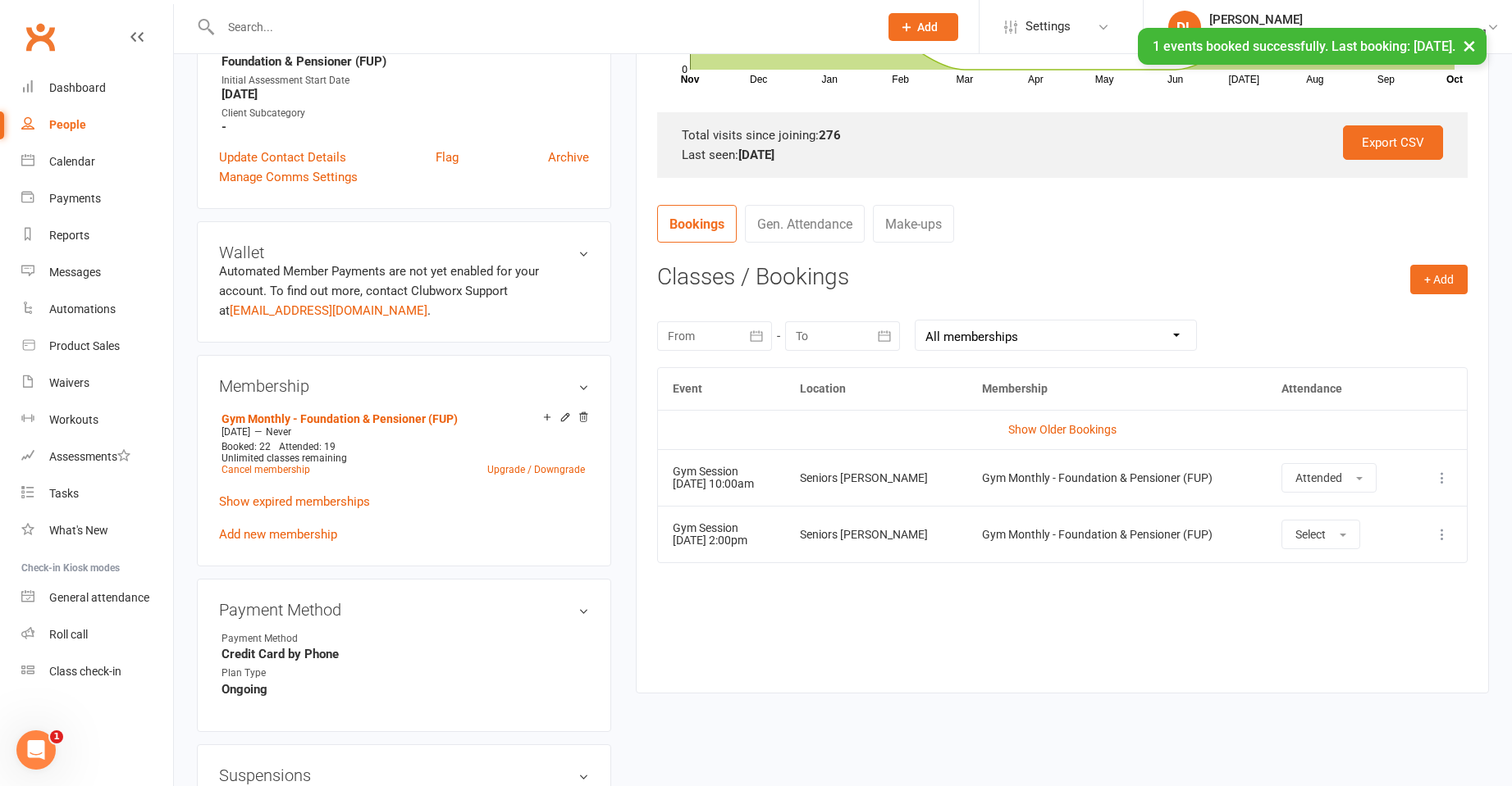
scroll to position [468, 0]
